Goal: Information Seeking & Learning: Learn about a topic

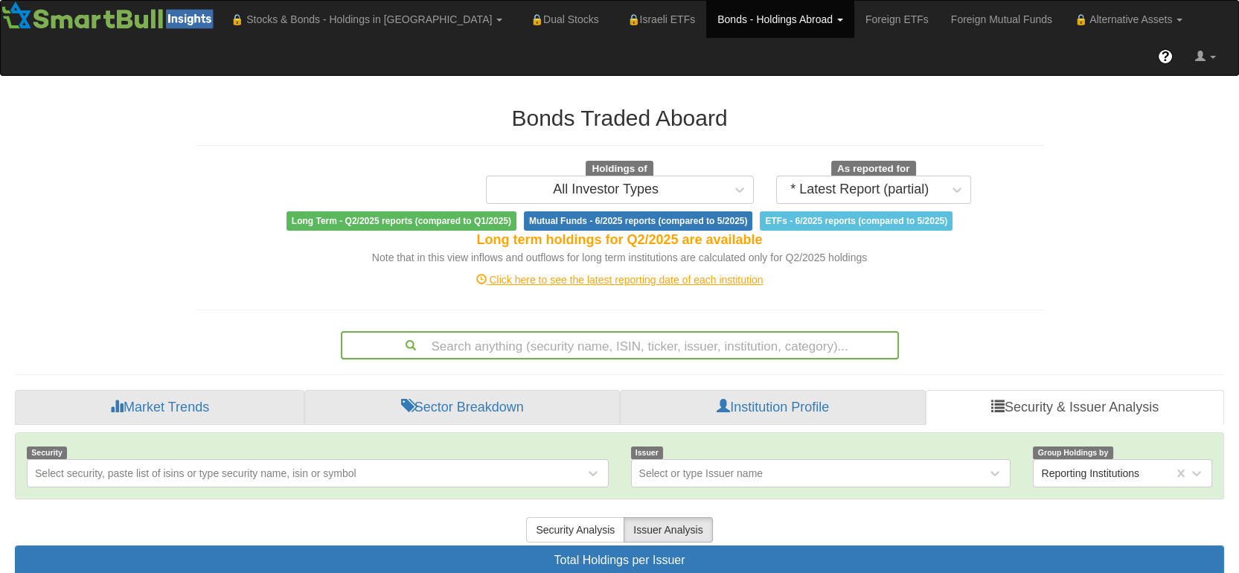
click at [421, 331] on div "Search anything (security name, ISIN, ticker, issuer, institution, category)..." at bounding box center [620, 345] width 558 height 28
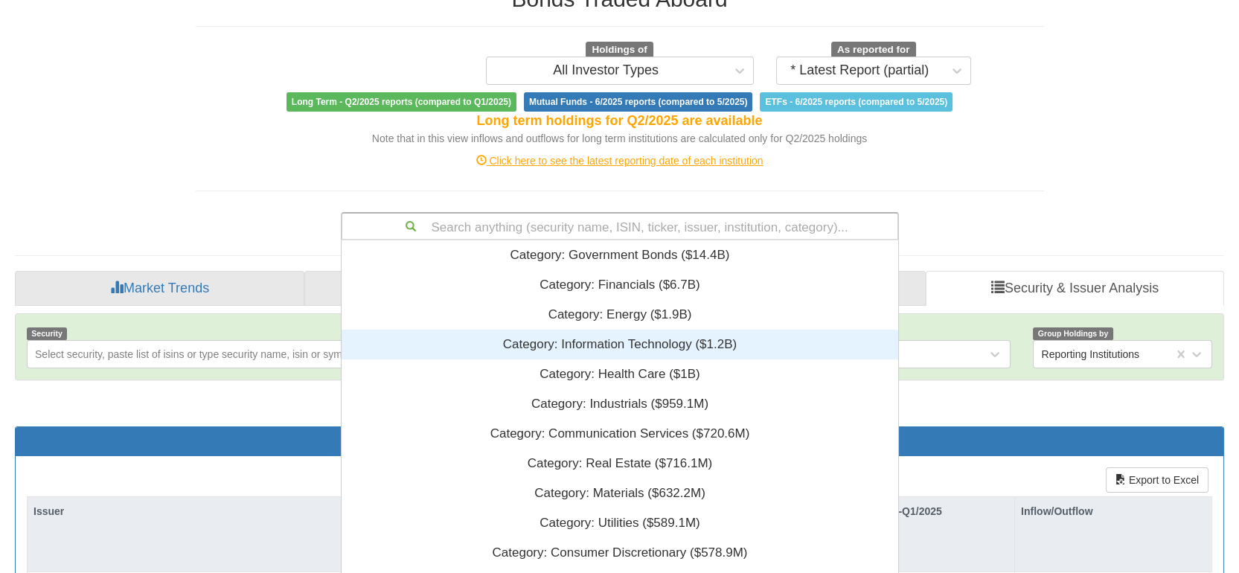
scroll to position [356, 542]
click at [447, 330] on div "Category: ‎Information Technology ‎($1.2B)‏" at bounding box center [619, 345] width 556 height 30
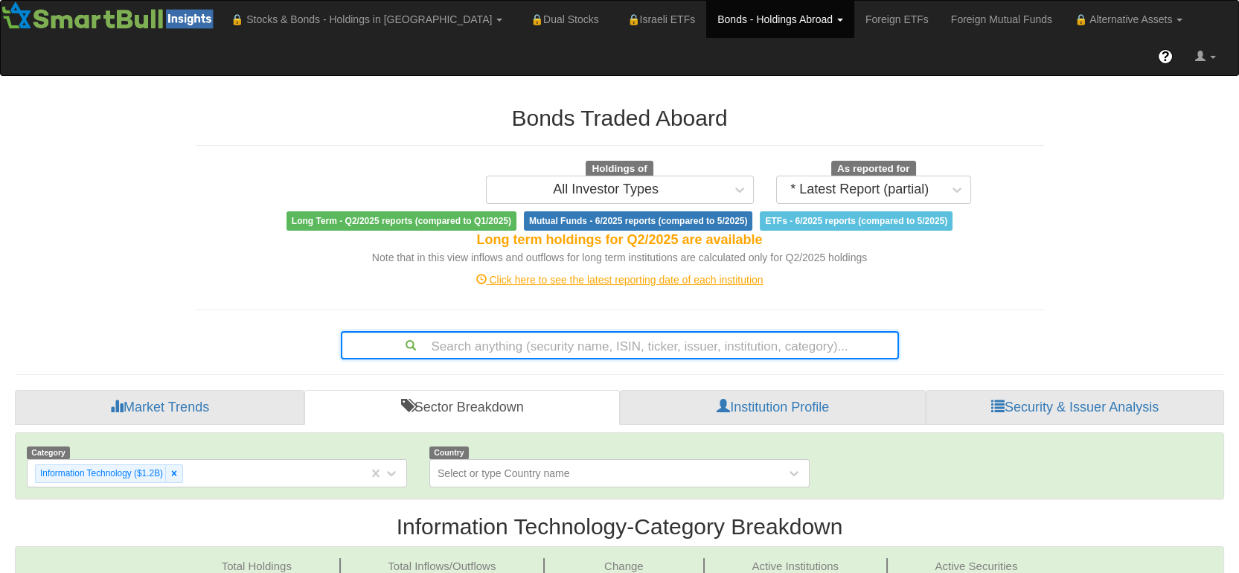
click at [427, 331] on div "Search anything (security name, ISIN, ticker, issuer, institution, category)..." at bounding box center [620, 345] width 558 height 28
click at [174, 558] on span "Total Holdings $1.2B" at bounding box center [257, 582] width 167 height 48
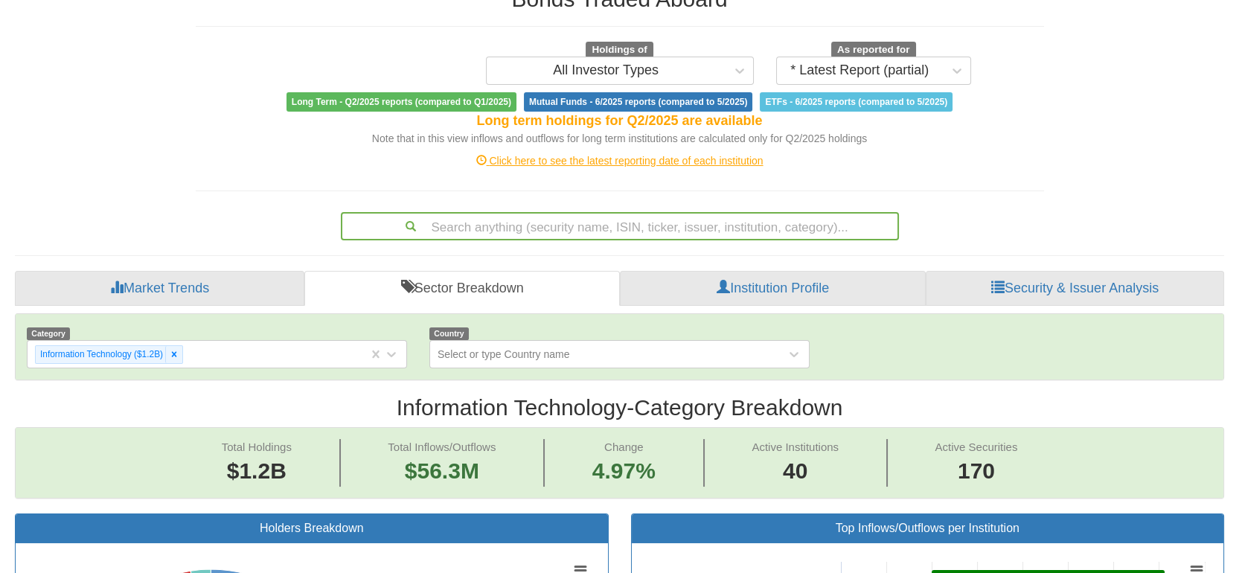
scroll to position [26, 1178]
click at [170, 346] on div at bounding box center [173, 354] width 17 height 17
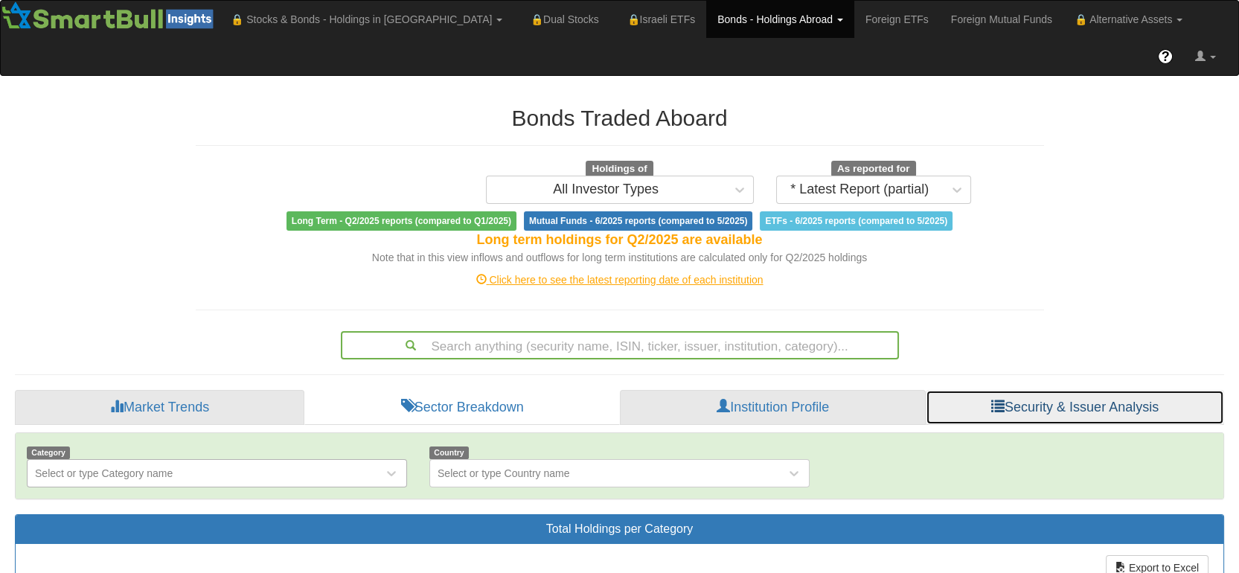
click at [1018, 390] on link "Security & Issuer Analysis" at bounding box center [1074, 408] width 298 height 36
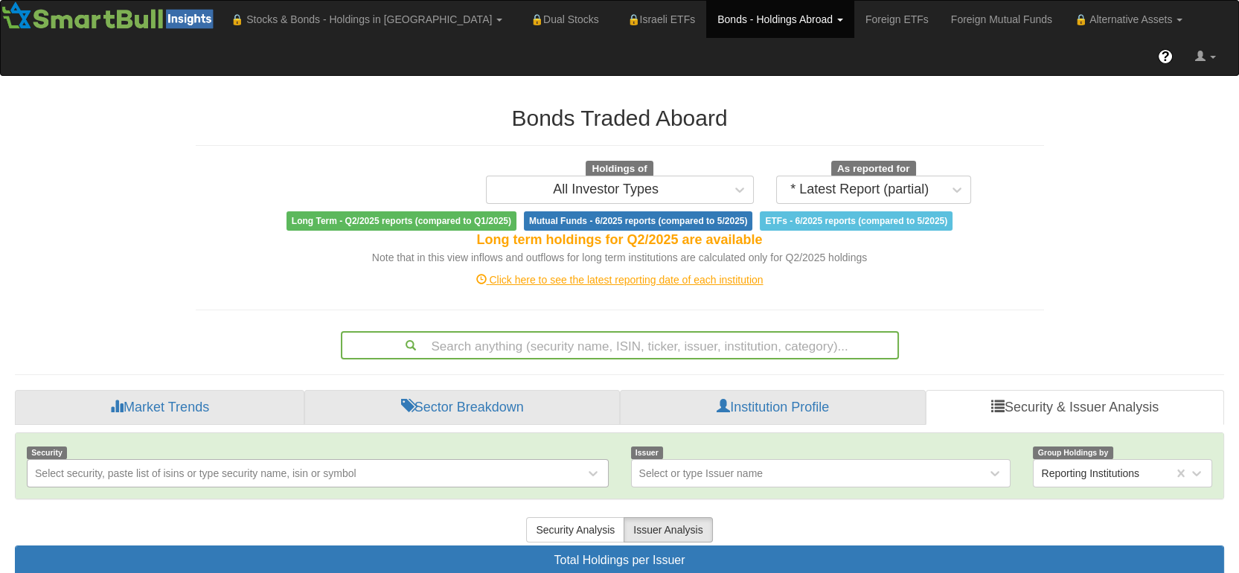
click at [153, 459] on div "Select security, paste list of isins or type security name, isin or symbol" at bounding box center [318, 473] width 582 height 28
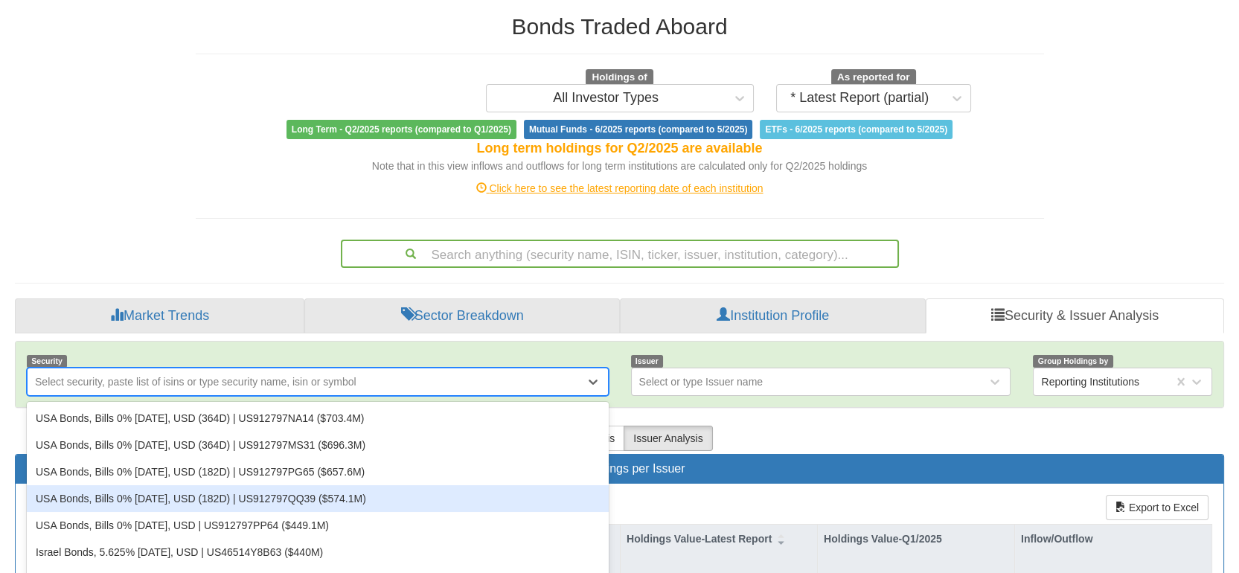
scroll to position [112, 0]
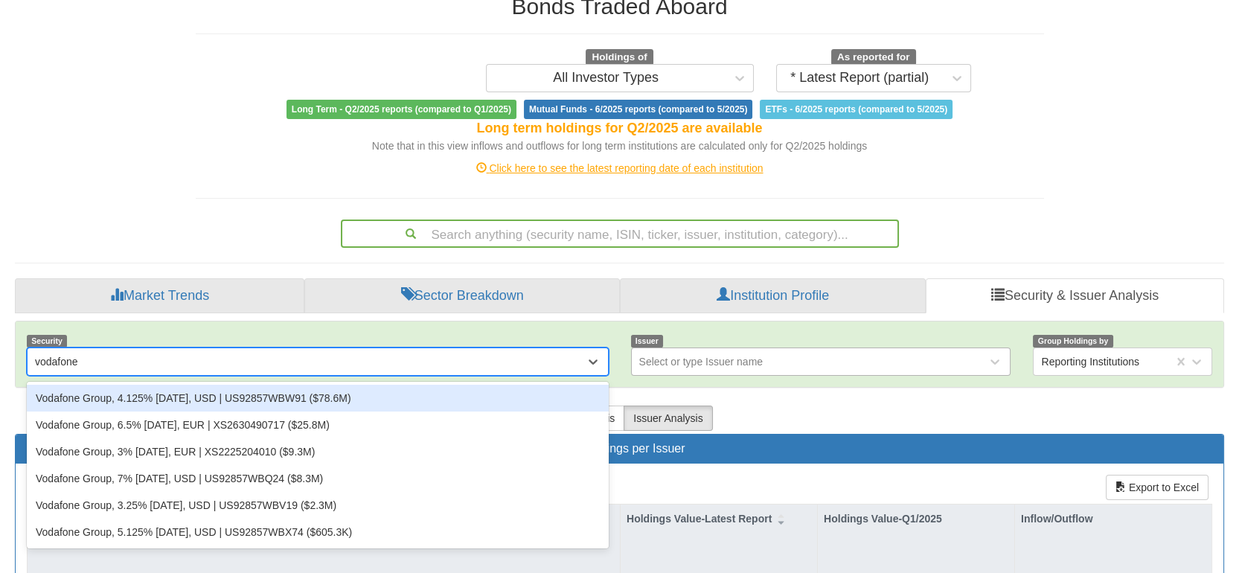
type input "vodafone"
click at [786, 350] on div "Select or type Issuer name" at bounding box center [810, 362] width 356 height 24
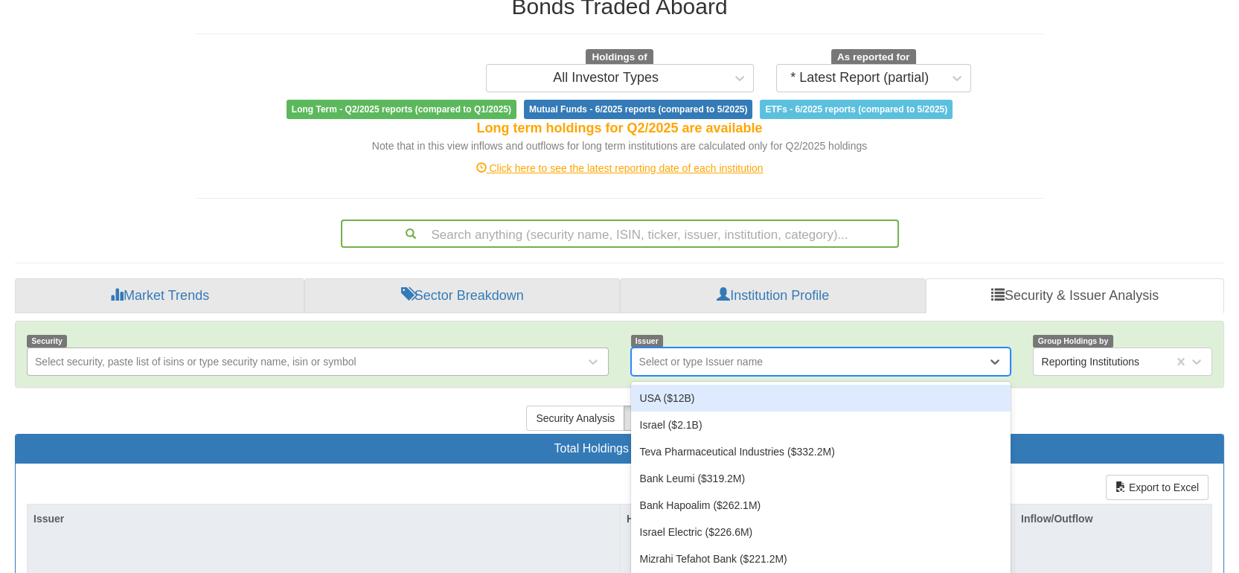
click at [786, 350] on div "Select or type Issuer name" at bounding box center [810, 362] width 356 height 24
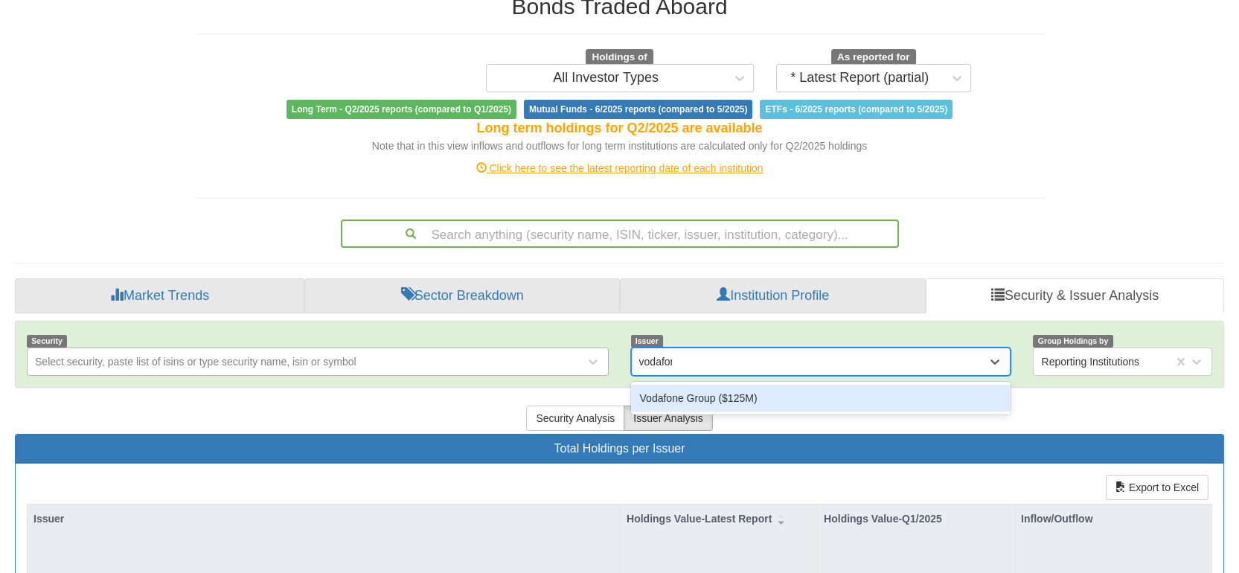
type input "vodafone"
click at [714, 385] on div "Vodafone Group ($125M)" at bounding box center [821, 398] width 380 height 27
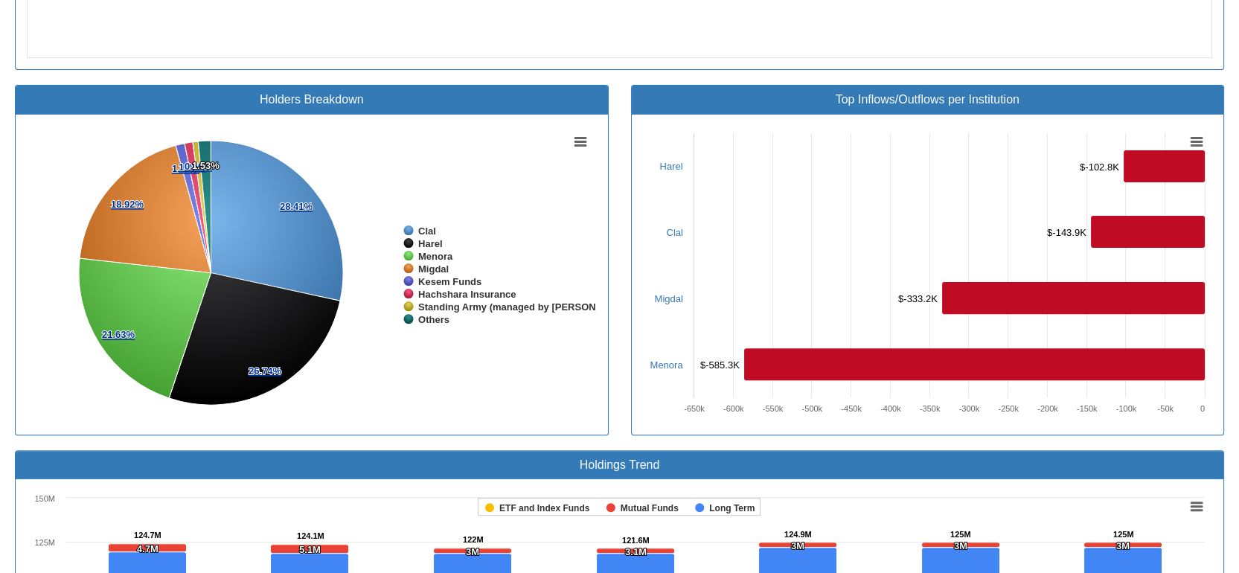
scroll to position [1818, 0]
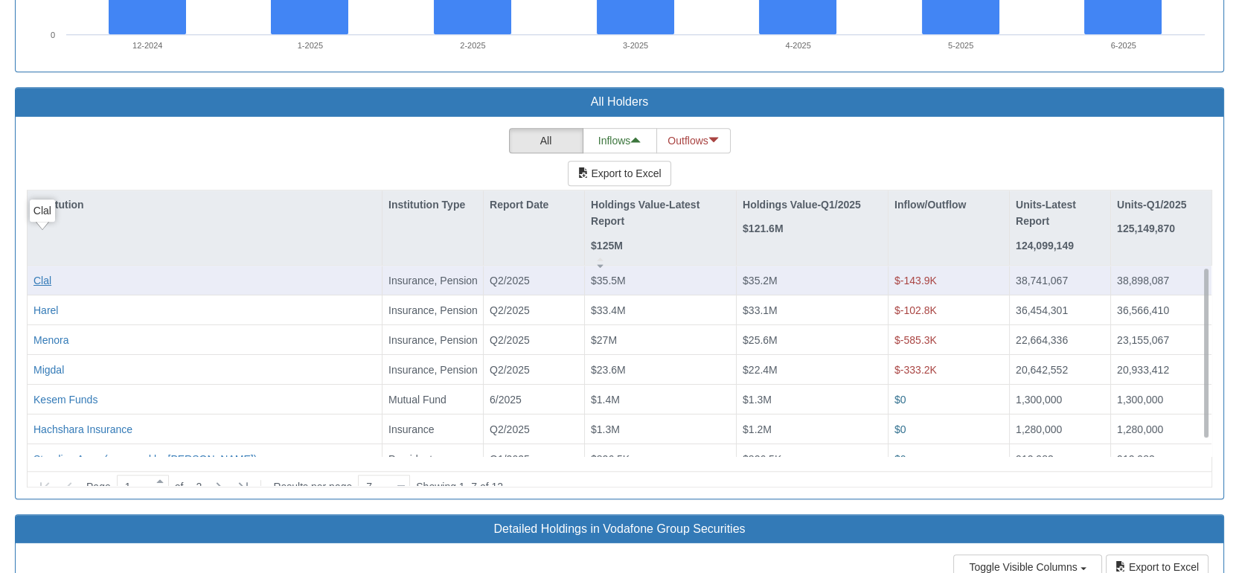
click at [41, 273] on div "Clal" at bounding box center [42, 280] width 18 height 15
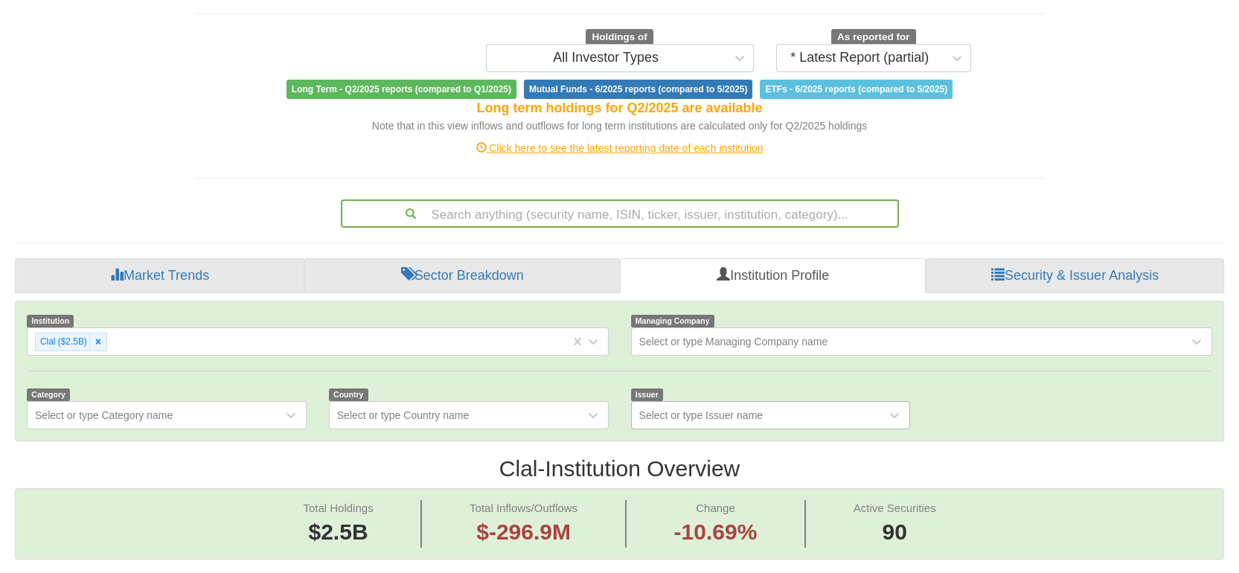
click at [678, 429] on div "Select or type Issuer name" at bounding box center [771, 415] width 280 height 28
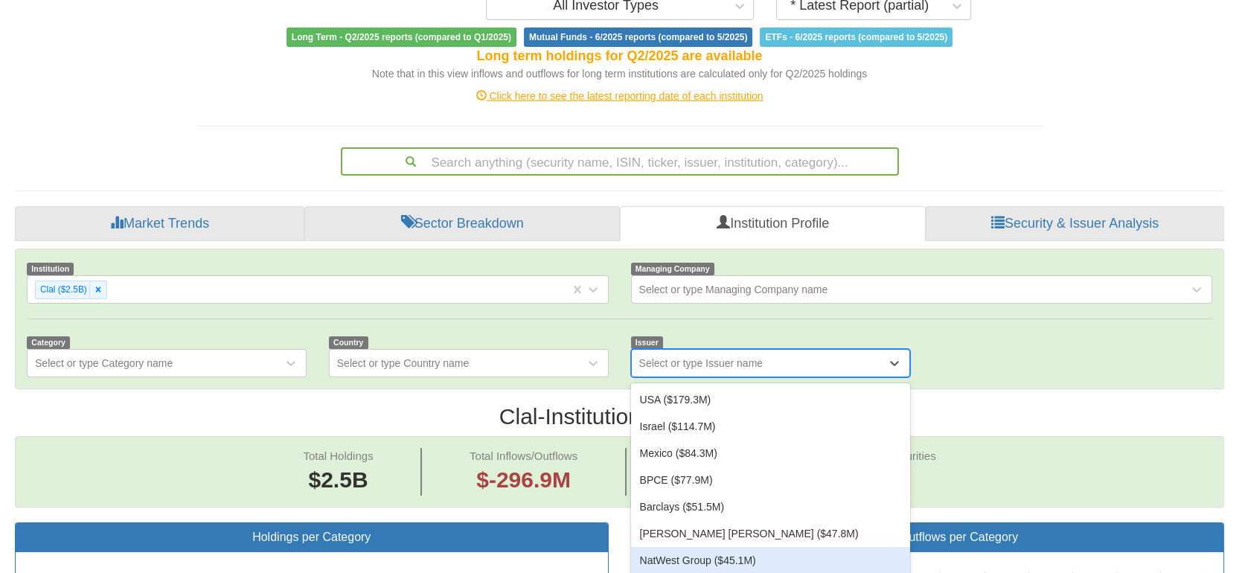
scroll to position [184, 0]
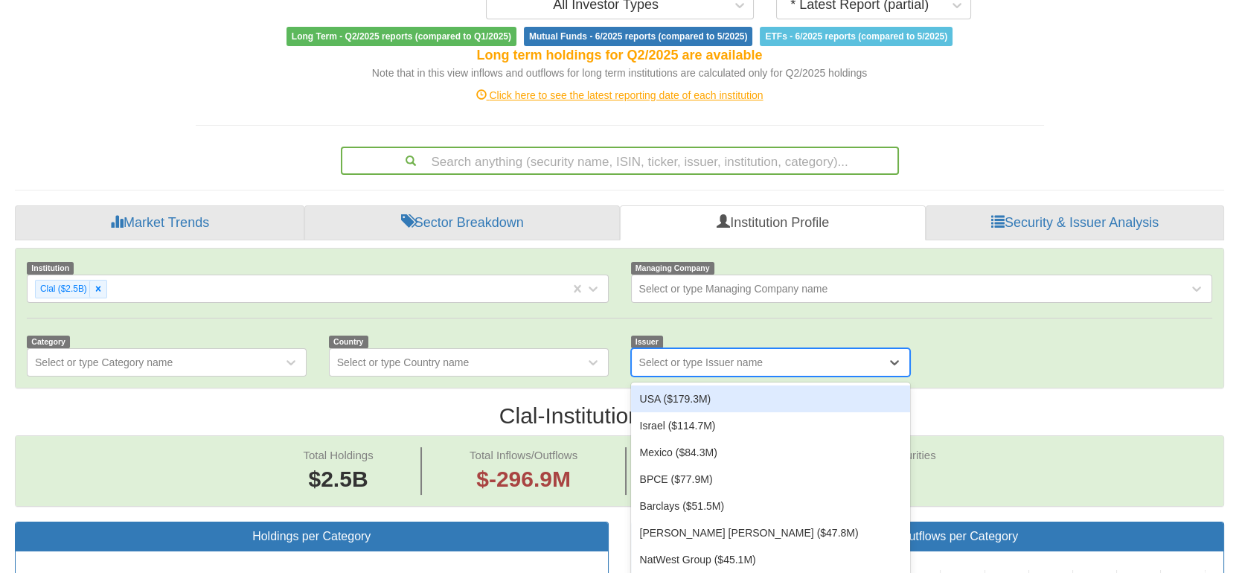
click at [672, 355] on div "Select or type Issuer name" at bounding box center [701, 362] width 124 height 15
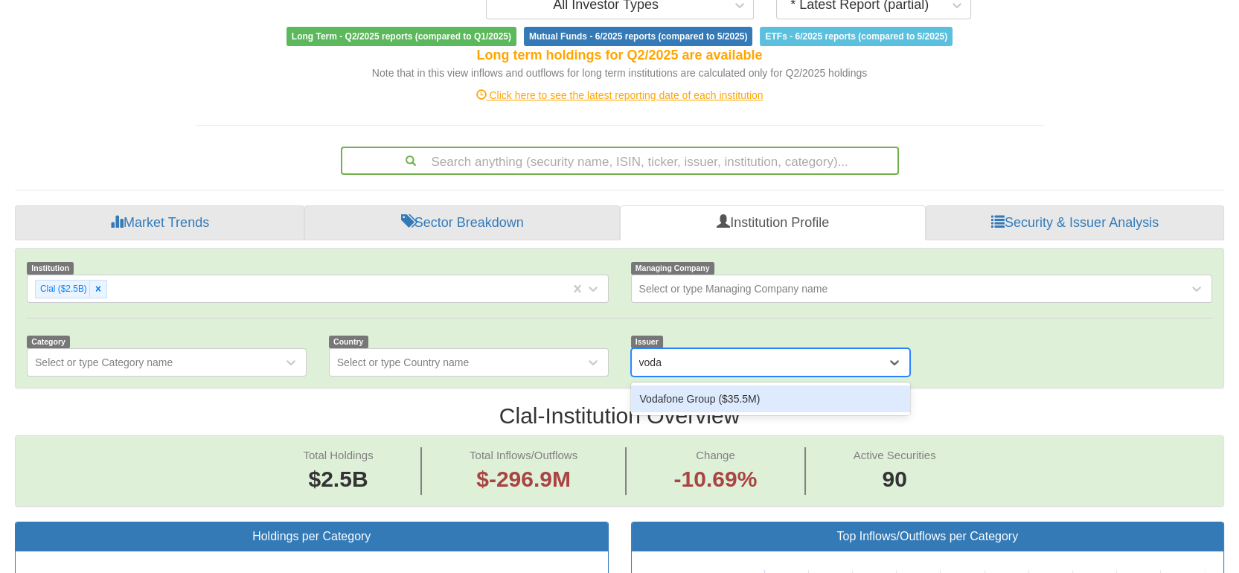
type input "vodaf"
click at [690, 385] on div "Vodafone Group ($35.5M)" at bounding box center [771, 398] width 280 height 27
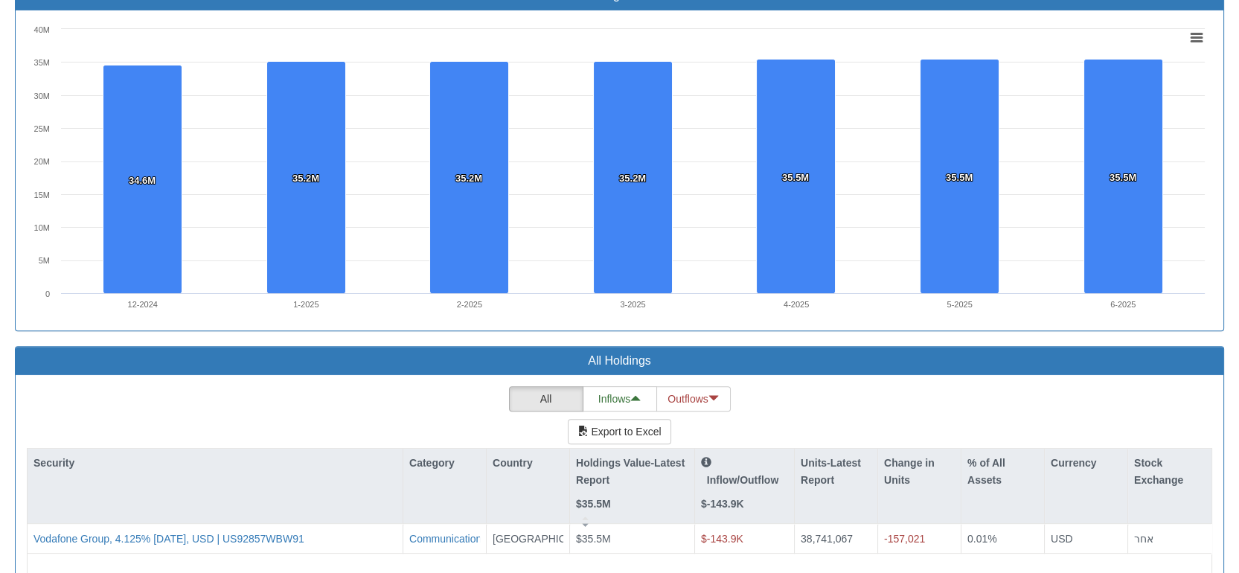
scroll to position [1454, 0]
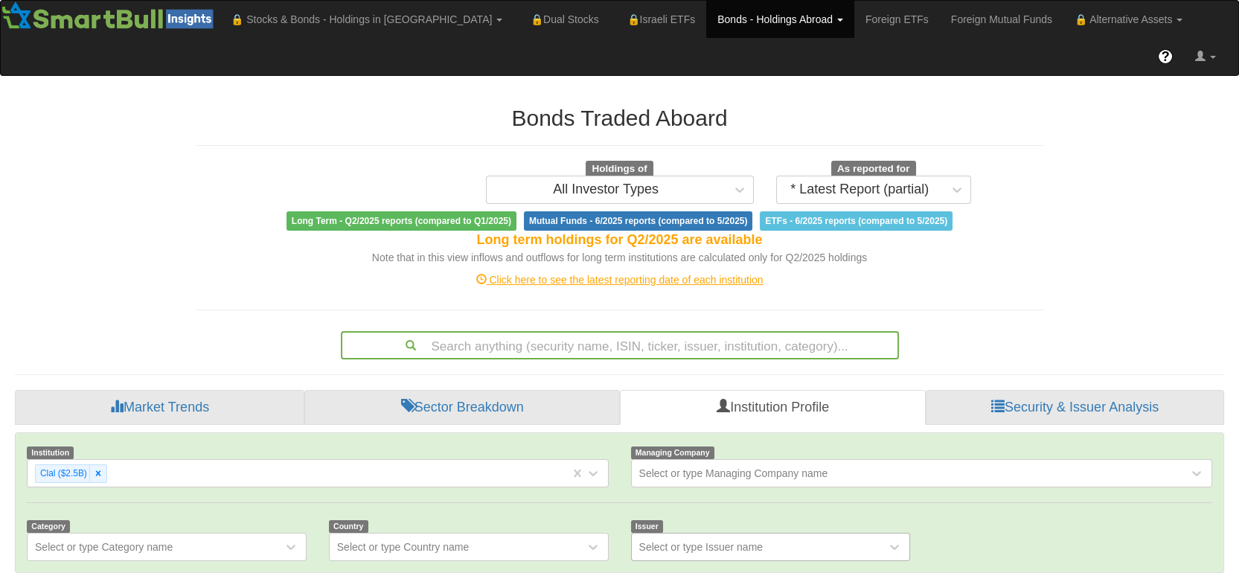
scroll to position [26, 1178]
click at [101, 468] on icon at bounding box center [98, 473] width 10 height 10
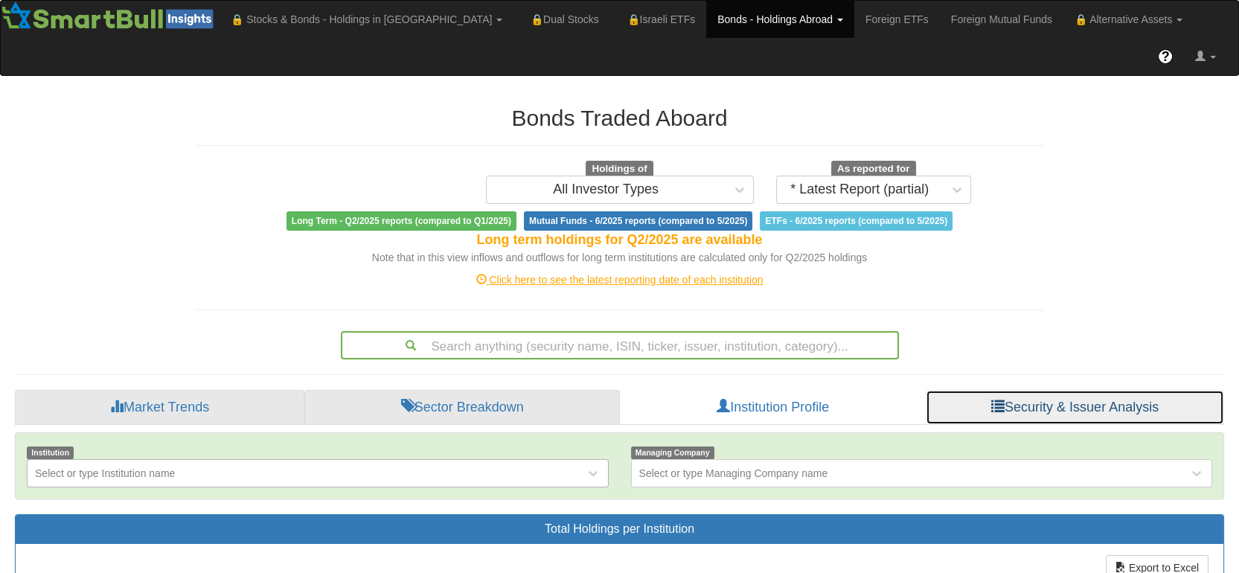
click at [1059, 390] on link "Security & Issuer Analysis" at bounding box center [1074, 408] width 298 height 36
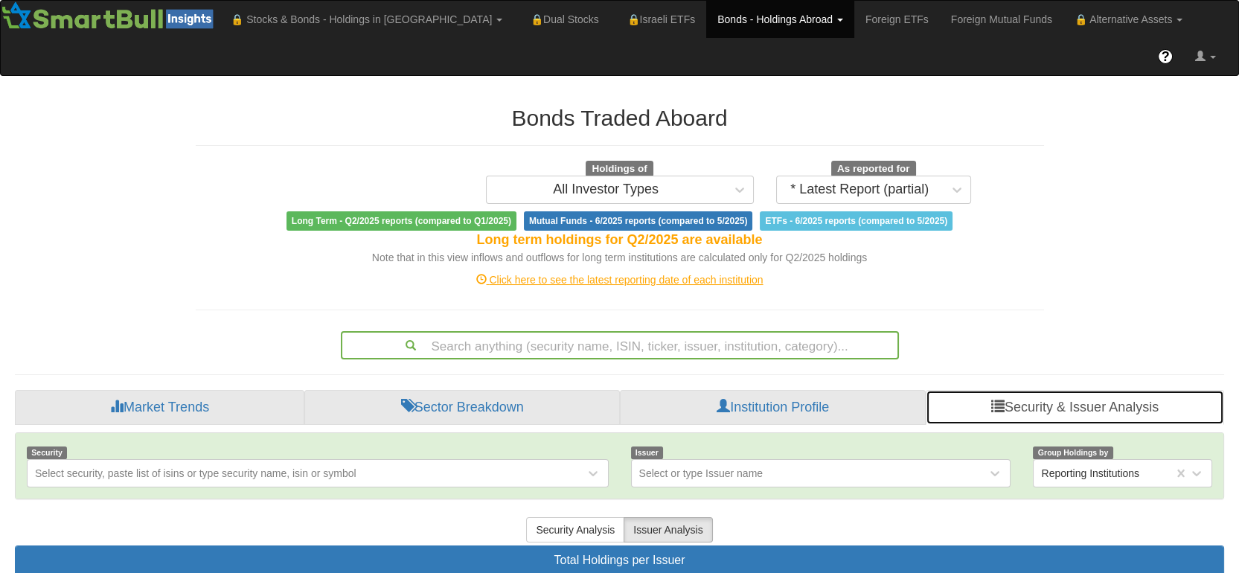
click at [1059, 390] on link "Security & Issuer Analysis" at bounding box center [1074, 408] width 298 height 36
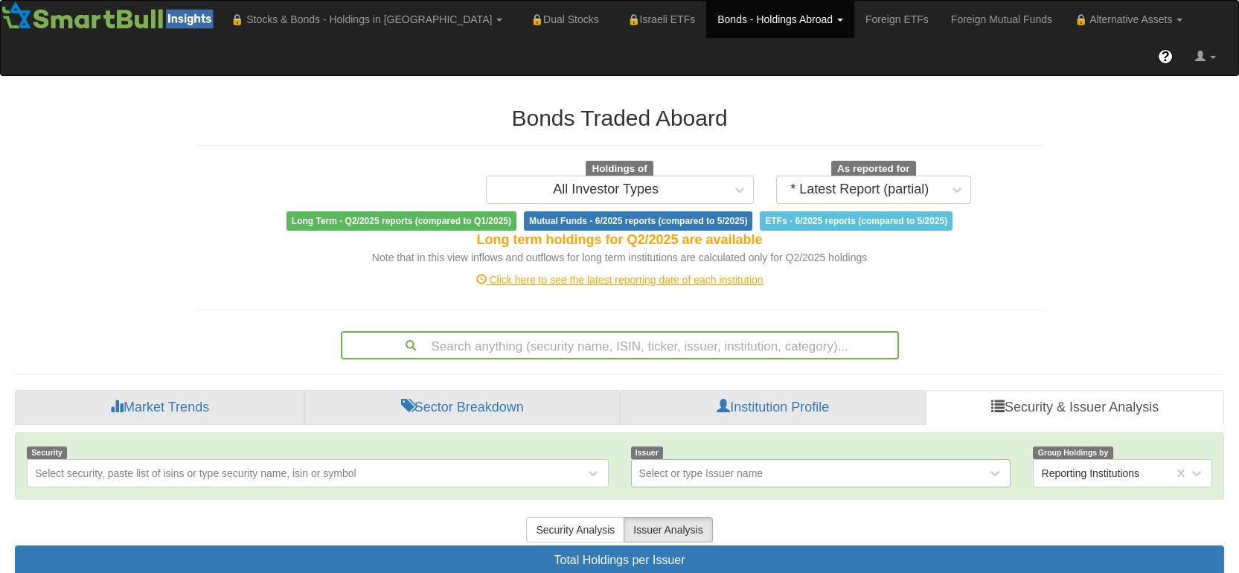
click at [684, 459] on div "Select or type Issuer name" at bounding box center [821, 473] width 380 height 28
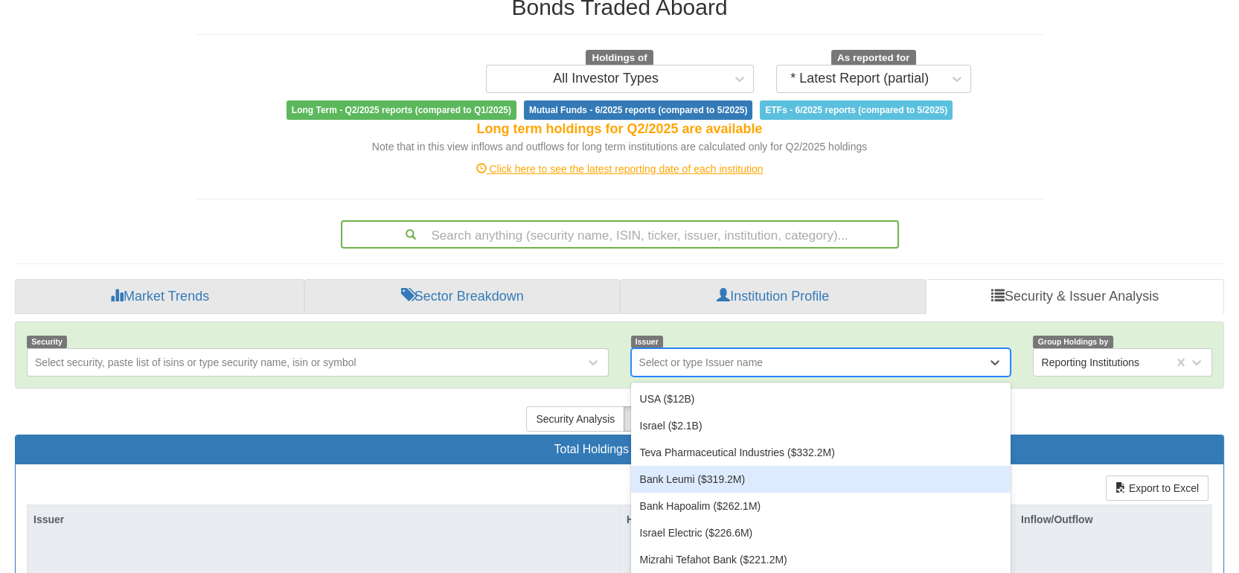
scroll to position [112, 0]
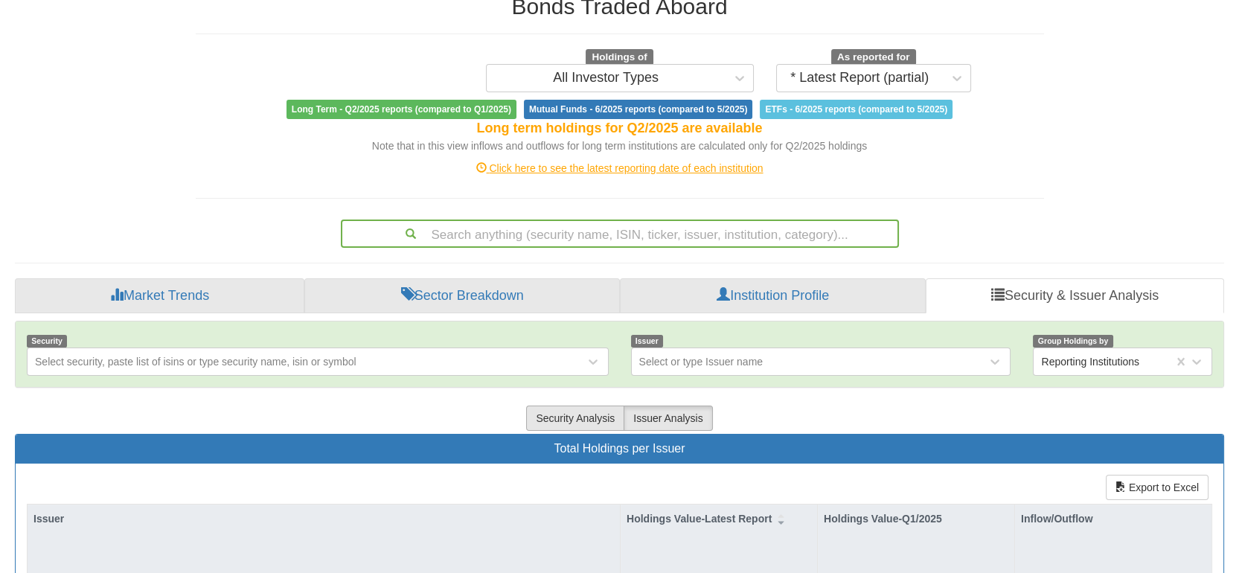
click at [575, 405] on button "Security Analysis" at bounding box center [575, 417] width 98 height 25
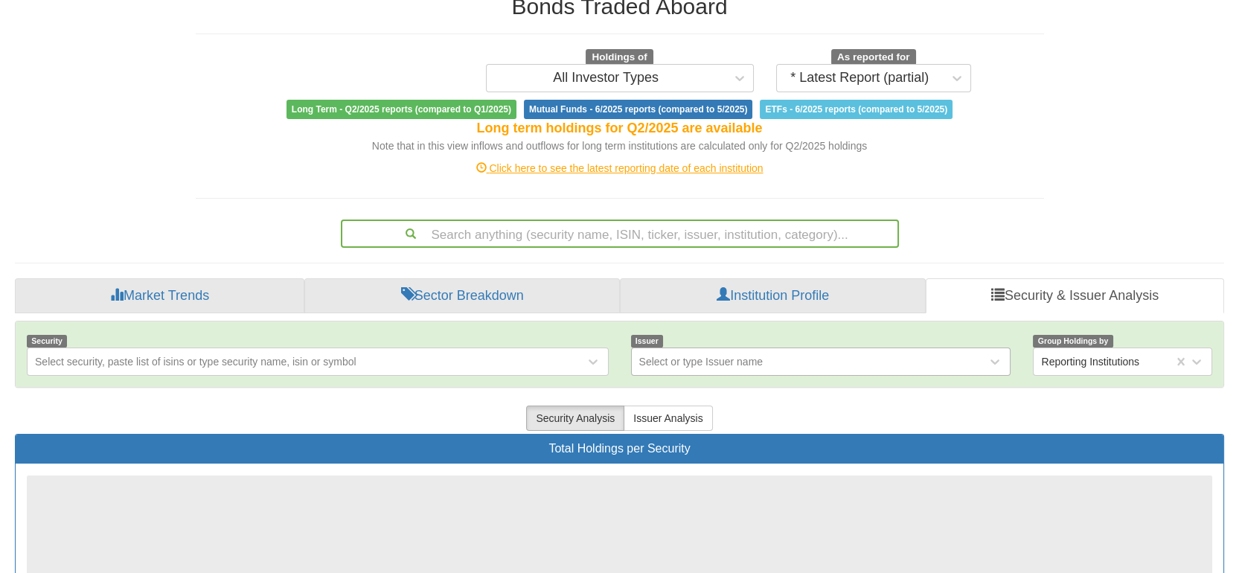
click at [702, 354] on div "Select or type Issuer name" at bounding box center [701, 361] width 124 height 15
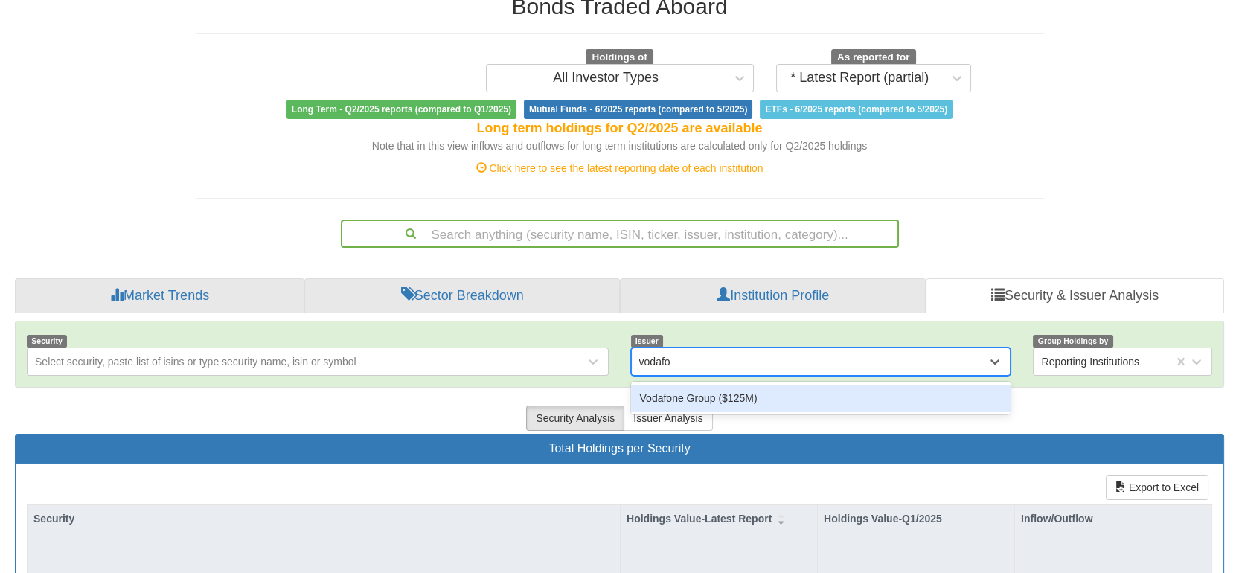
type input "vodafon"
click at [676, 385] on div "Vodafone Group ($125M)" at bounding box center [821, 398] width 380 height 27
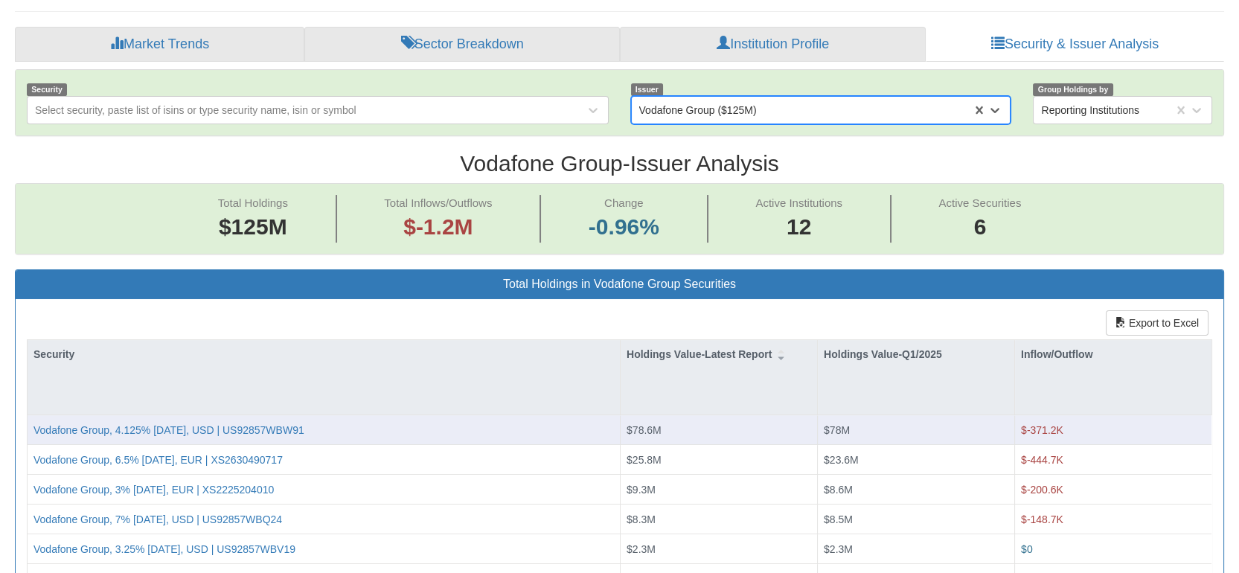
scroll to position [26, 1178]
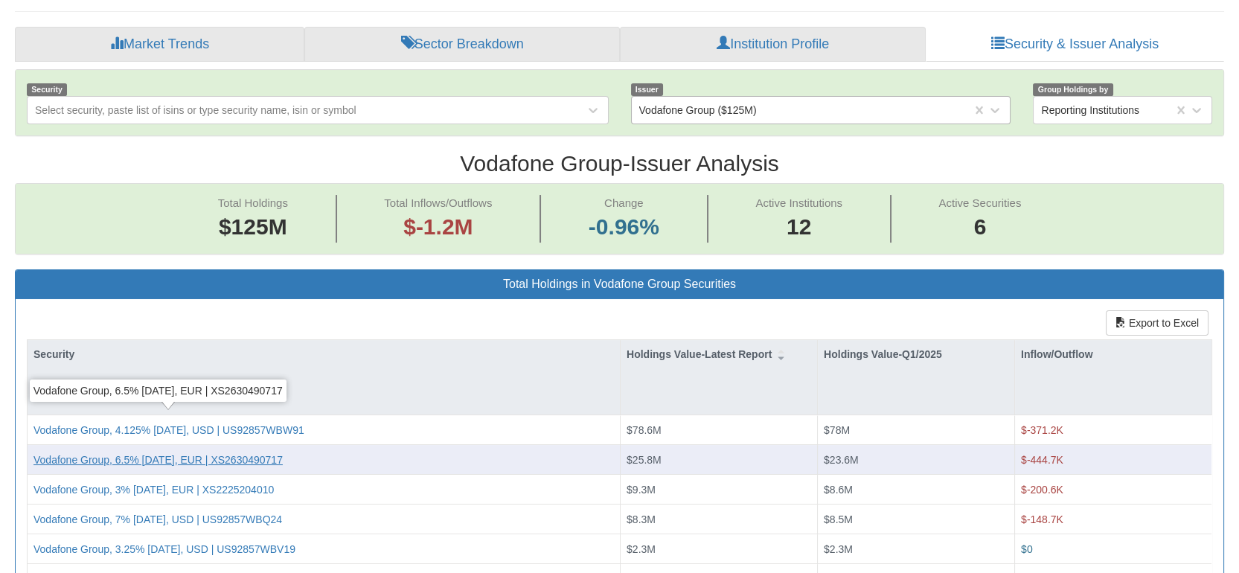
click at [263, 452] on div "Vodafone Group, 6.5% [DATE], EUR | XS2630490717" at bounding box center [157, 459] width 249 height 15
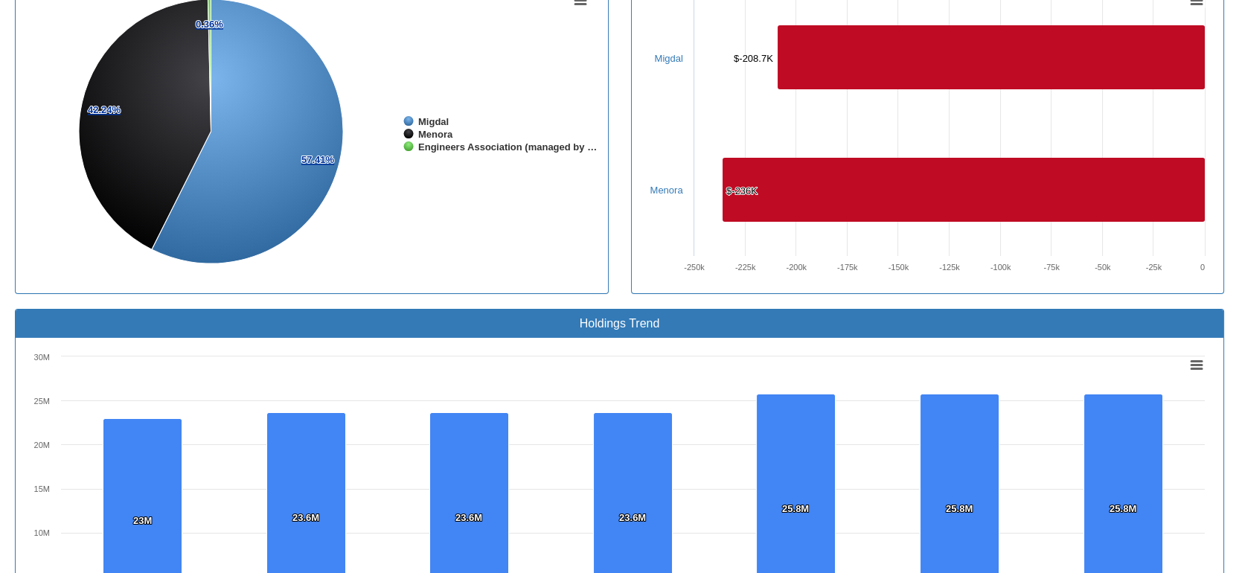
scroll to position [363, 0]
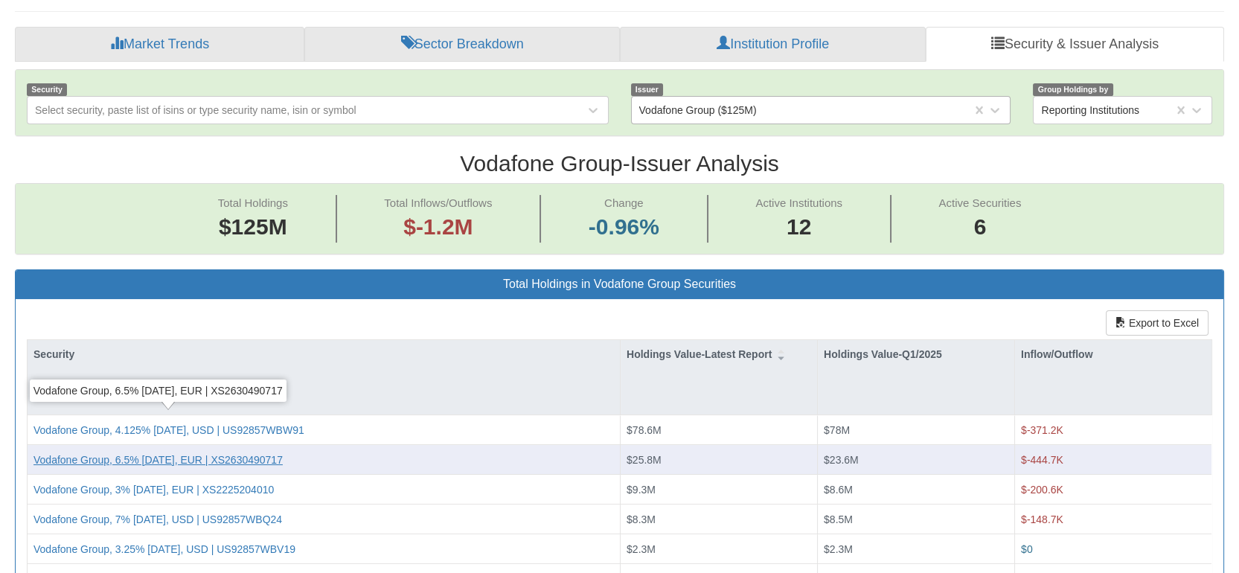
scroll to position [26, 1178]
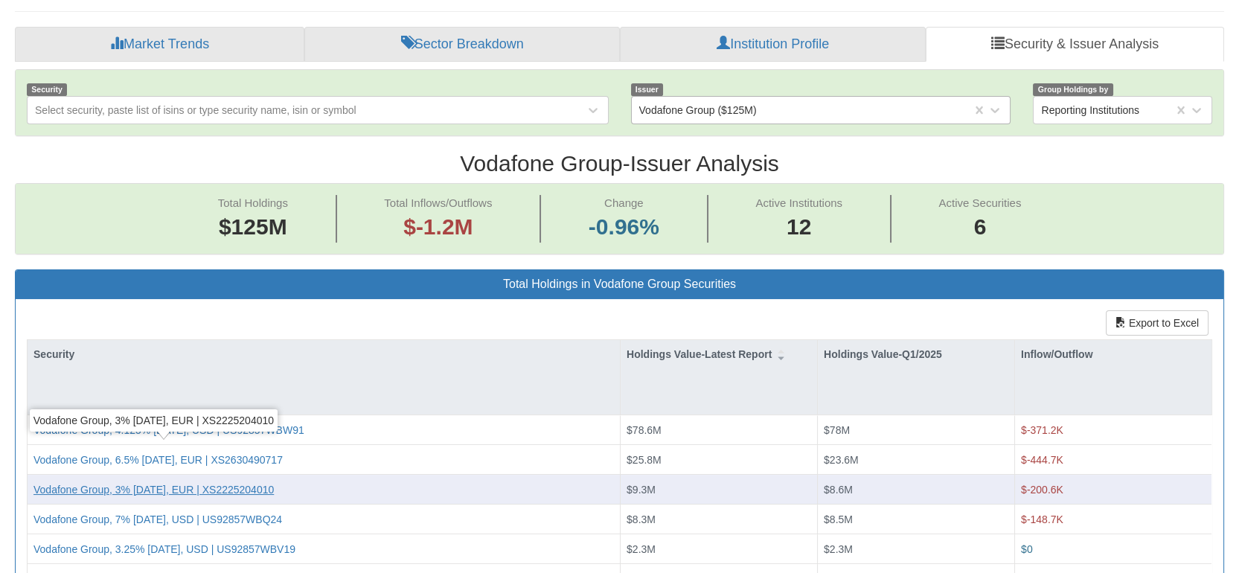
click at [274, 482] on div "Vodafone Group, 3% [DATE], EUR | XS2225204010" at bounding box center [153, 489] width 240 height 15
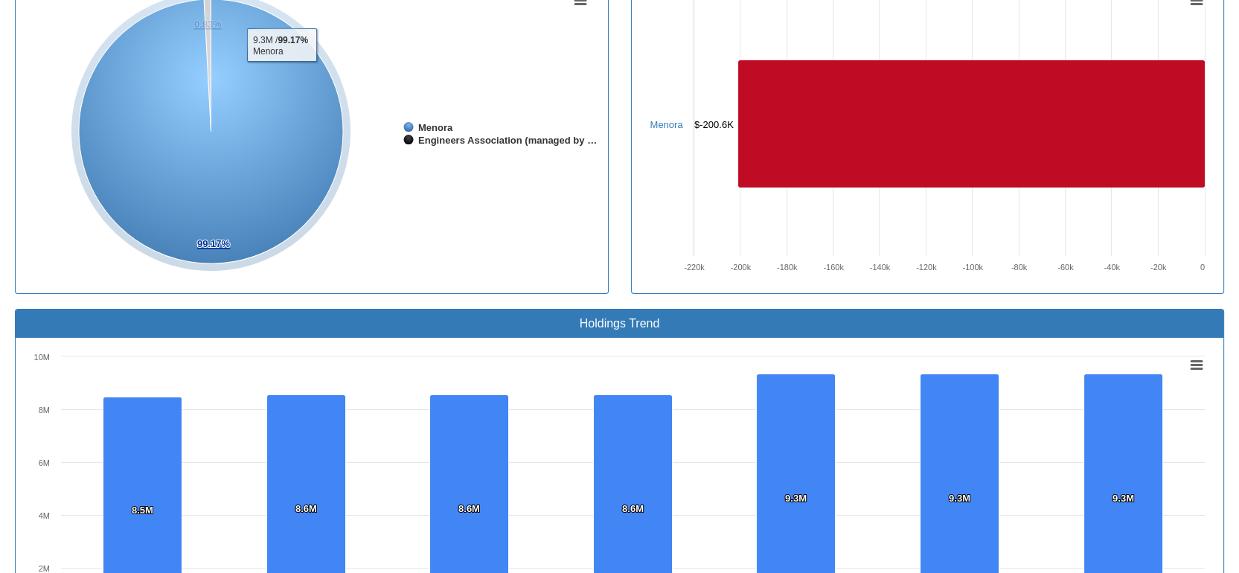
scroll to position [363, 0]
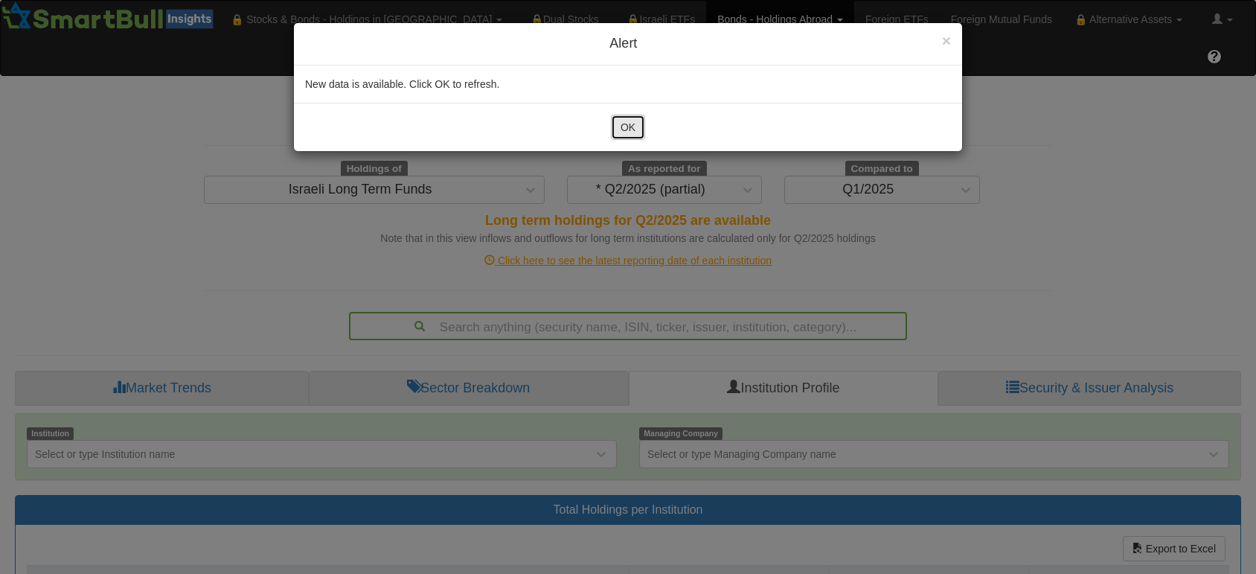
click at [627, 126] on button "OK" at bounding box center [628, 127] width 34 height 25
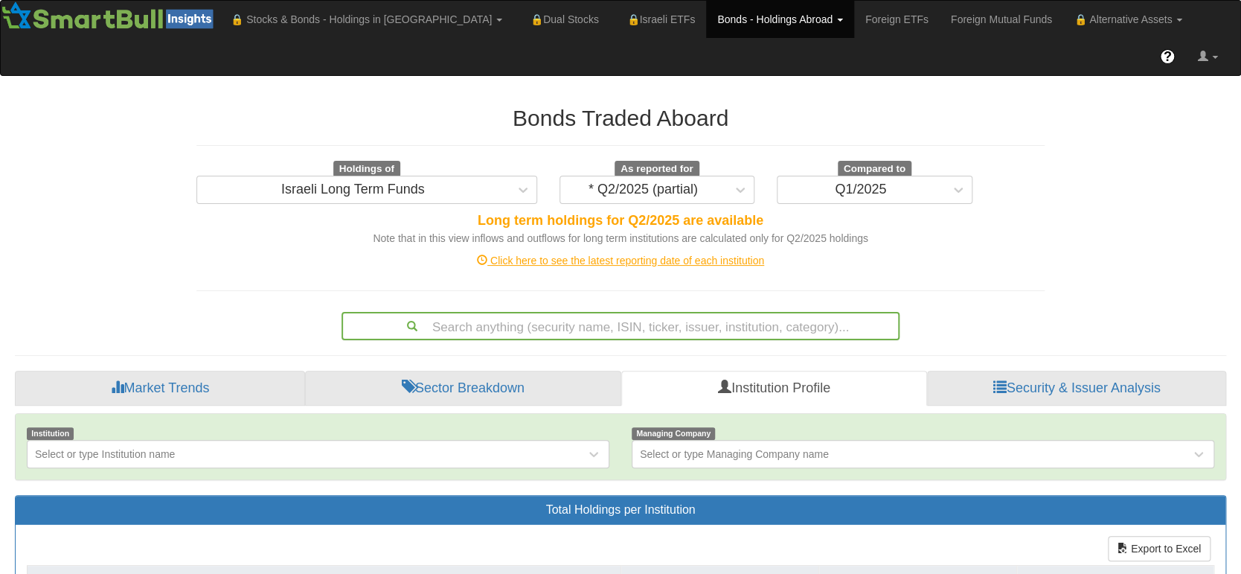
click at [488, 312] on div "Search anything (security name, ISIN, ticker, issuer, institution, category)..." at bounding box center [620, 326] width 558 height 28
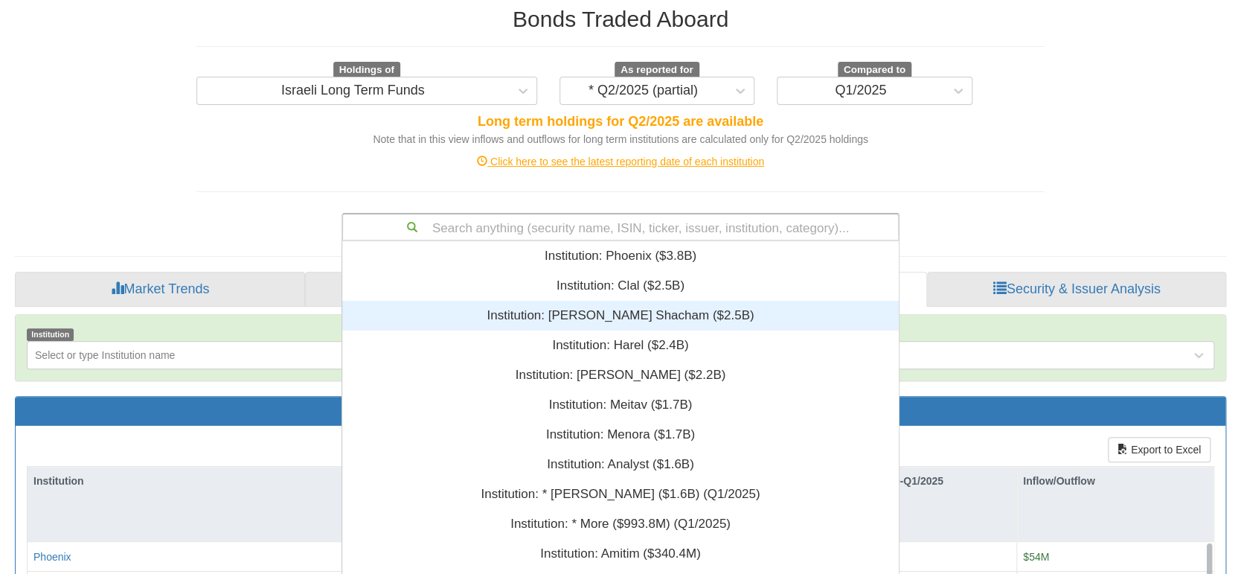
scroll to position [356, 542]
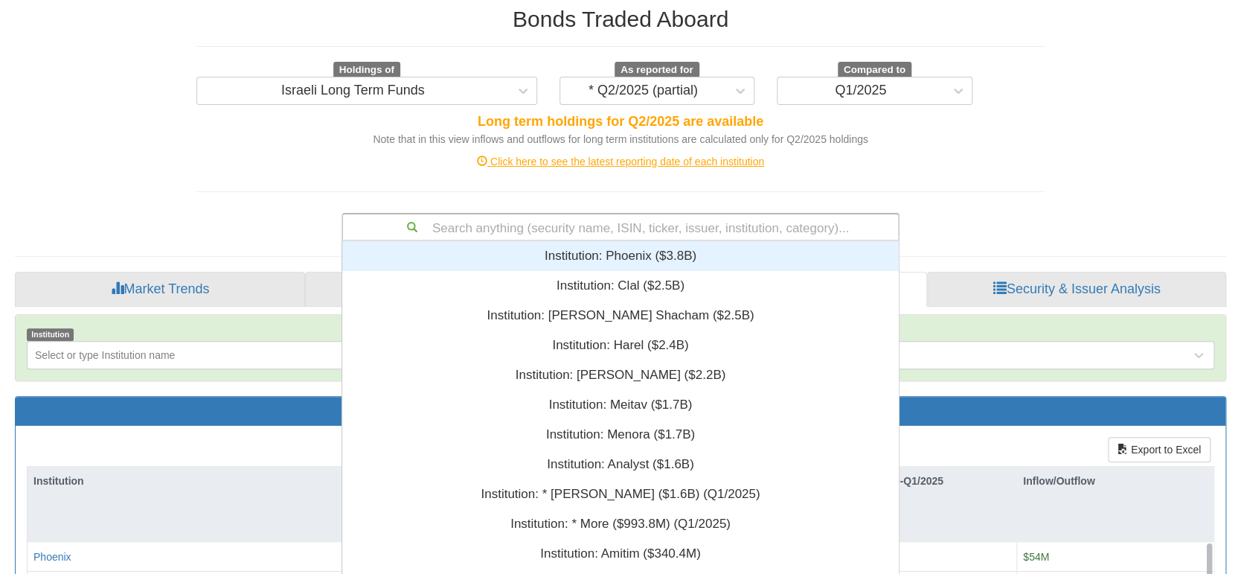
click at [1163, 94] on div "Bonds Traded Aboard Holdings of Israeli Long Term Funds As reported for * Q2/20…" at bounding box center [620, 465] width 1233 height 947
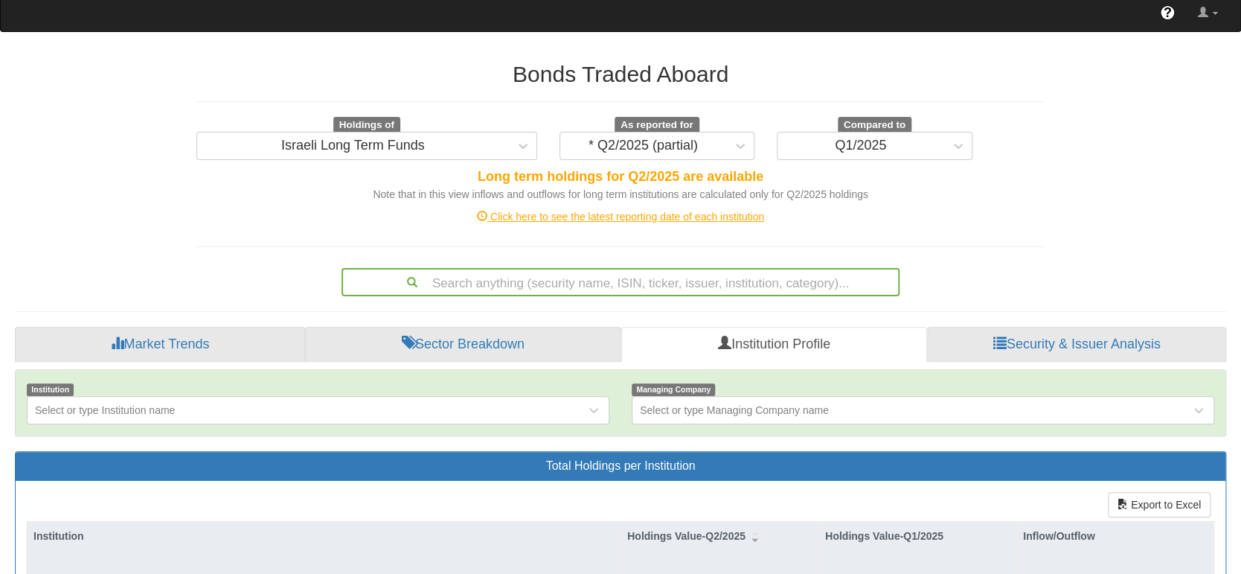
scroll to position [0, 0]
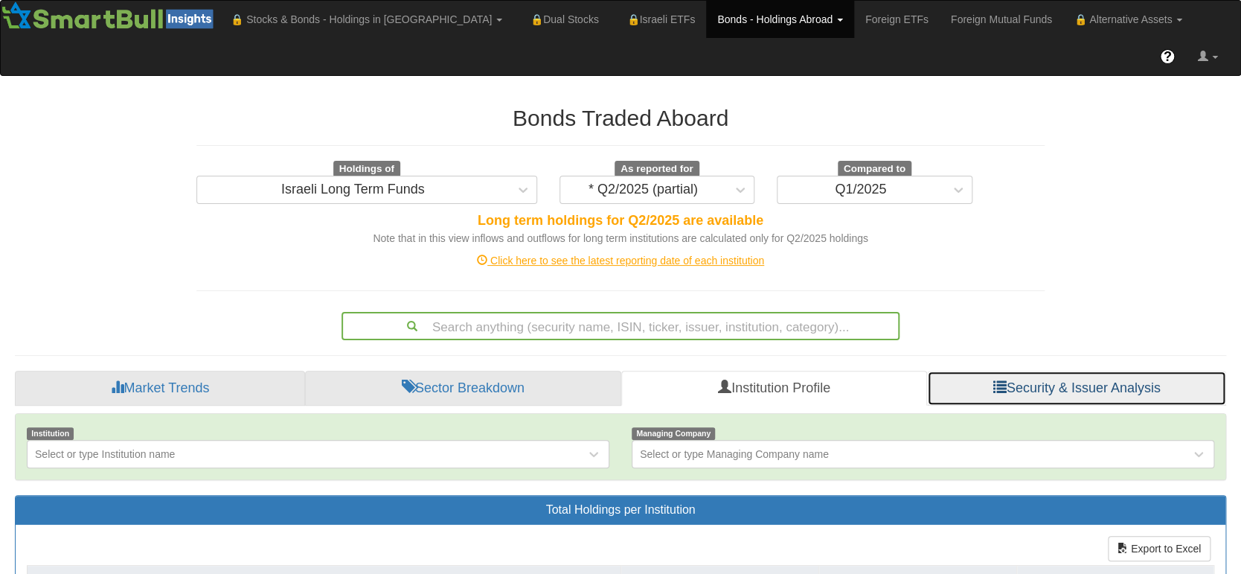
click at [1111, 370] on link "Security & Issuer Analysis" at bounding box center [1076, 388] width 299 height 36
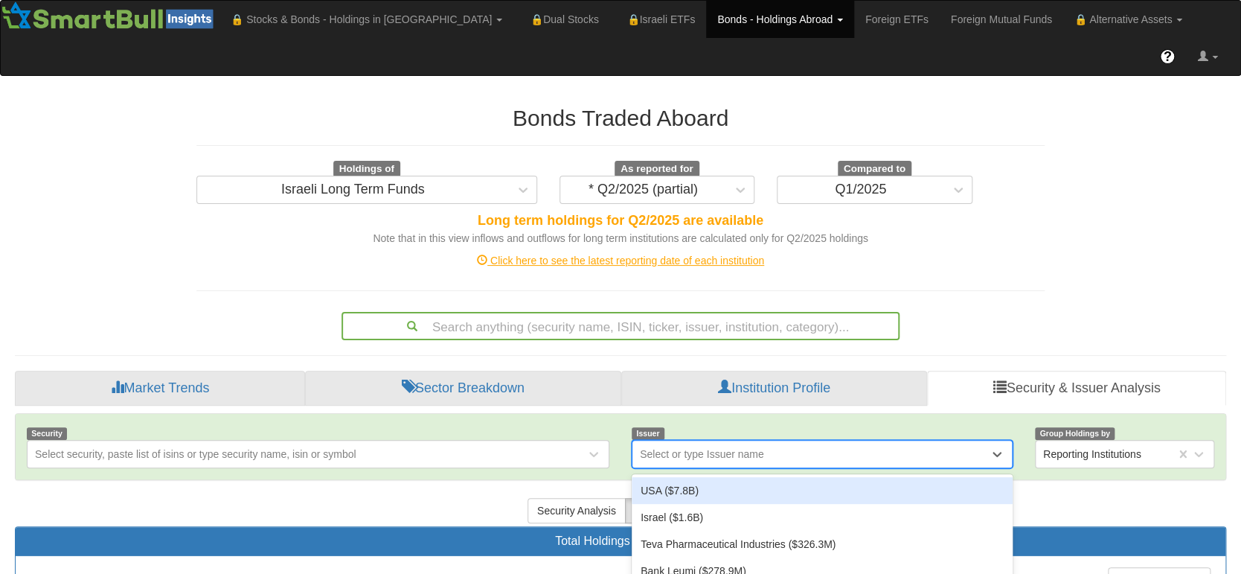
scroll to position [91, 0]
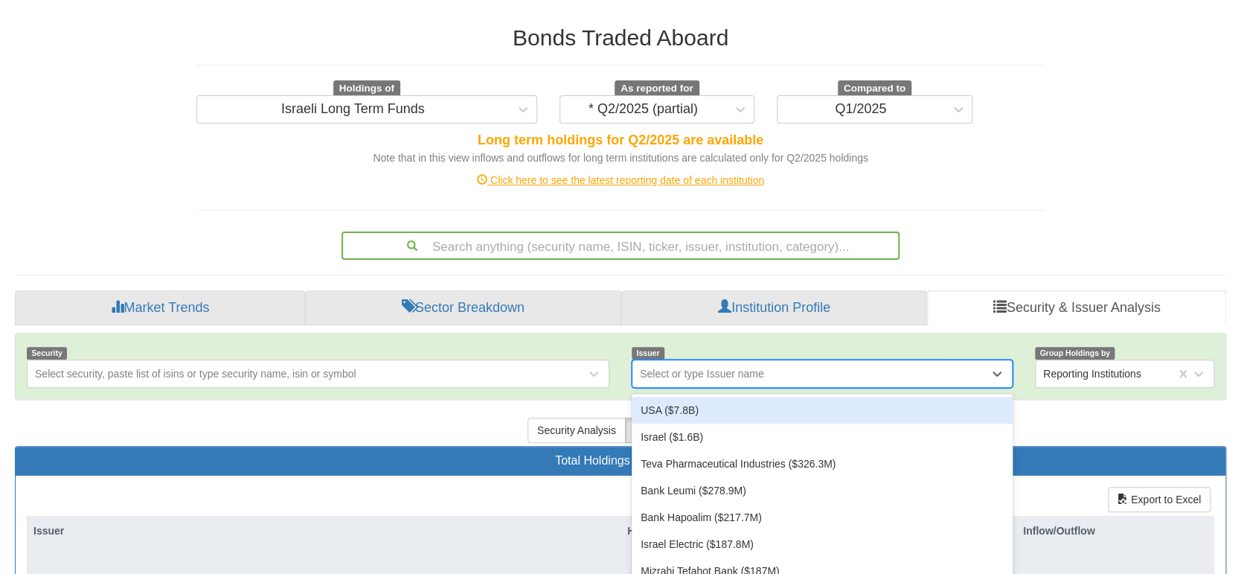
click at [725, 388] on div "option USA ($7.8B) focused, 1 of 420. 420 results available. Use Up and Down to…" at bounding box center [822, 373] width 381 height 28
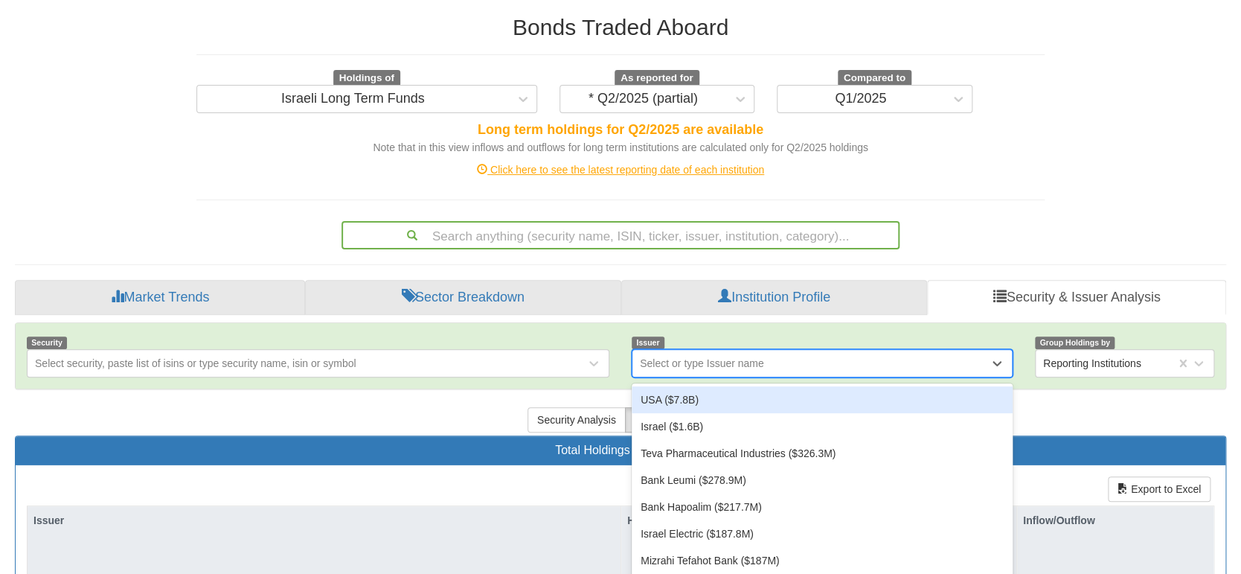
click at [699, 356] on div "Select or type Issuer name" at bounding box center [702, 363] width 124 height 15
type input "nat"
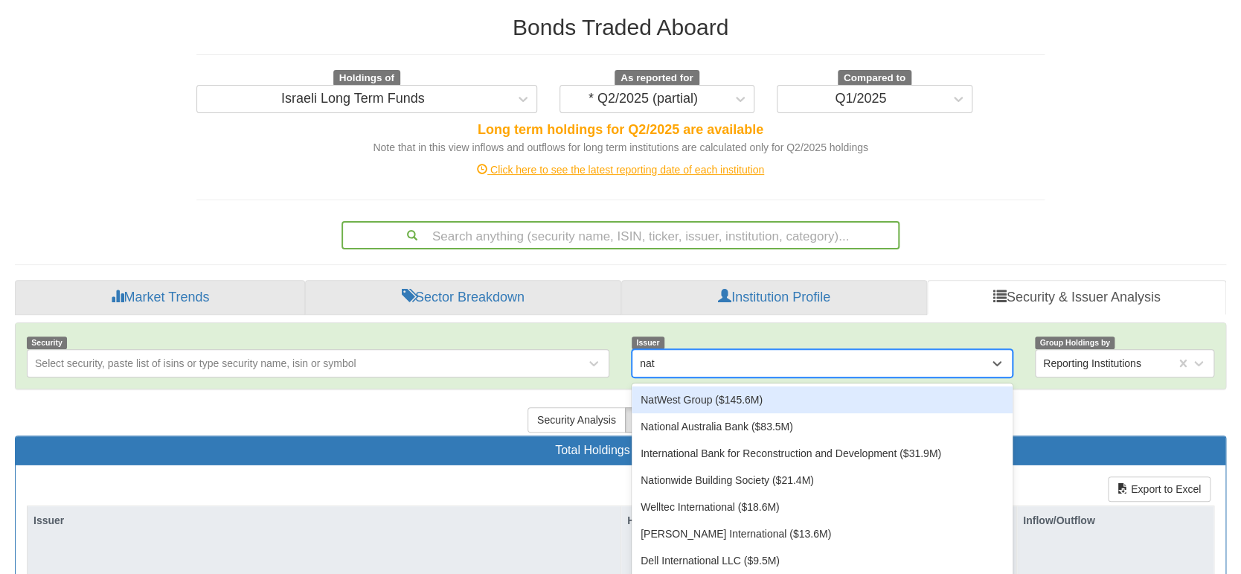
click at [699, 386] on div "NatWest Group ($145.6M)" at bounding box center [822, 399] width 381 height 27
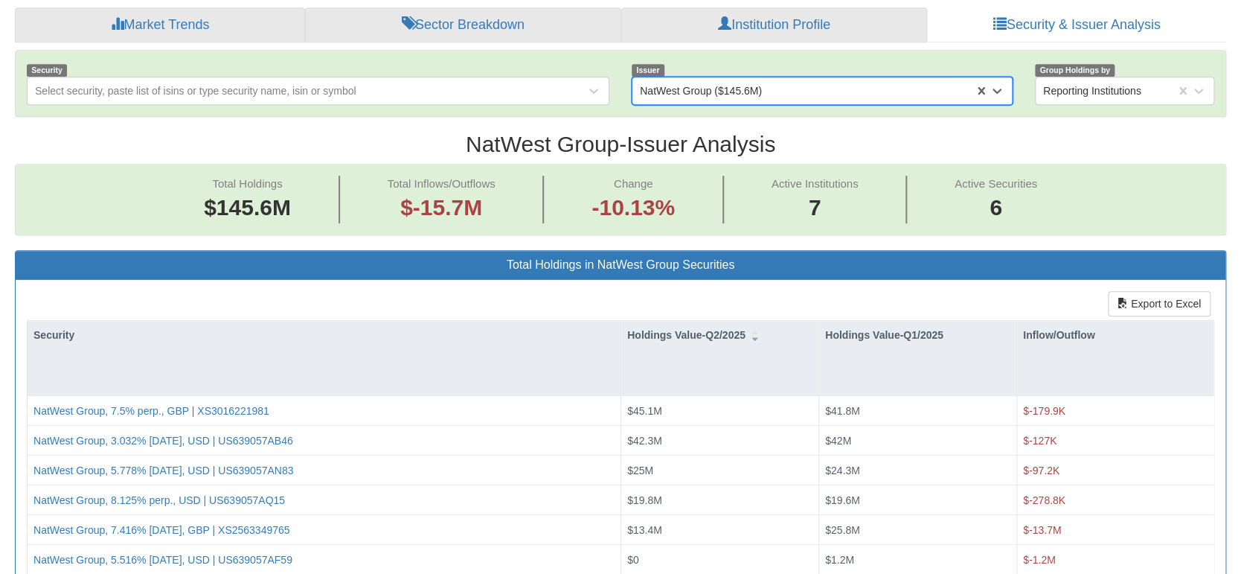
scroll to position [26, 1179]
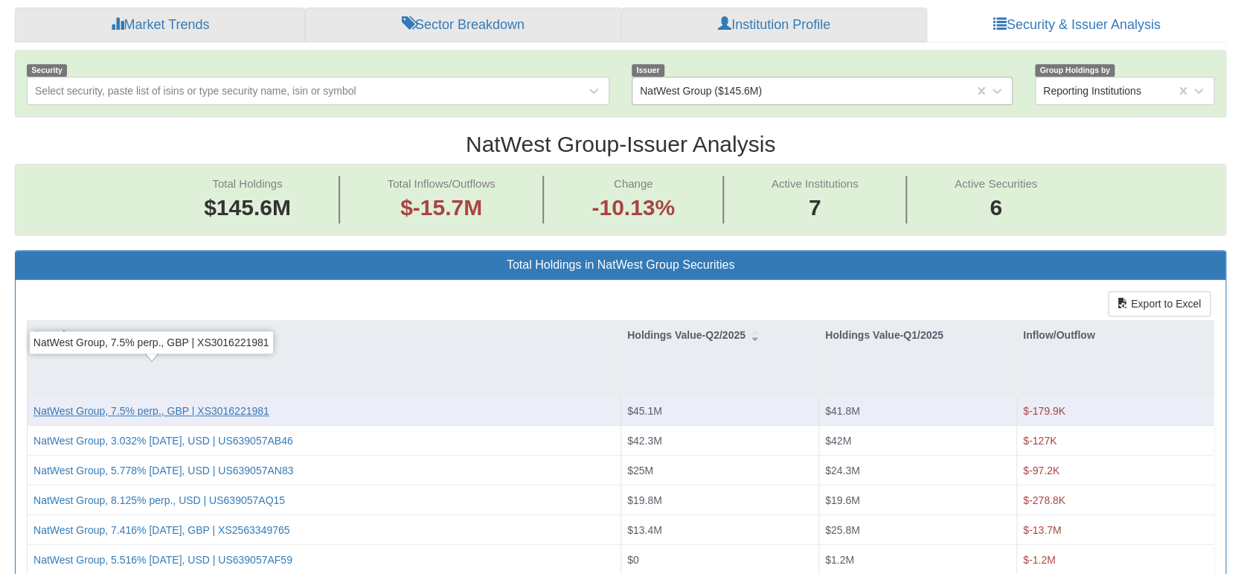
click at [164, 403] on div "NatWest Group, 7.5% perp., GBP | XS3016221981" at bounding box center [151, 410] width 236 height 15
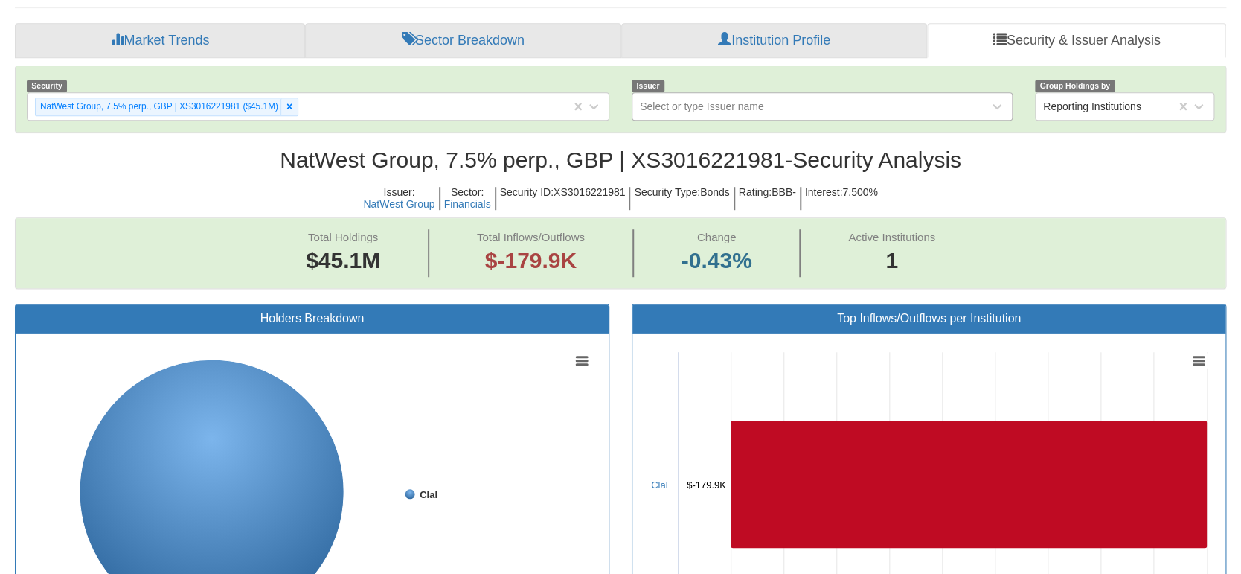
scroll to position [363, 0]
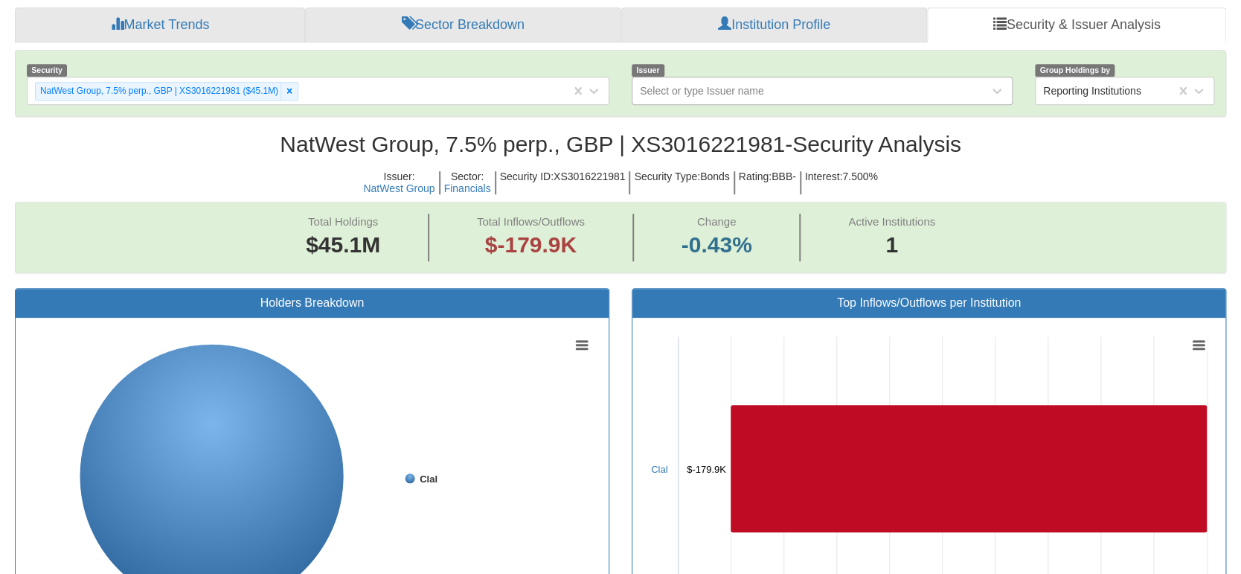
click at [1212, 132] on h2 "NatWest Group, 7.5% perp., GBP | XS3016221981 - Security Analysis" at bounding box center [620, 144] width 1211 height 25
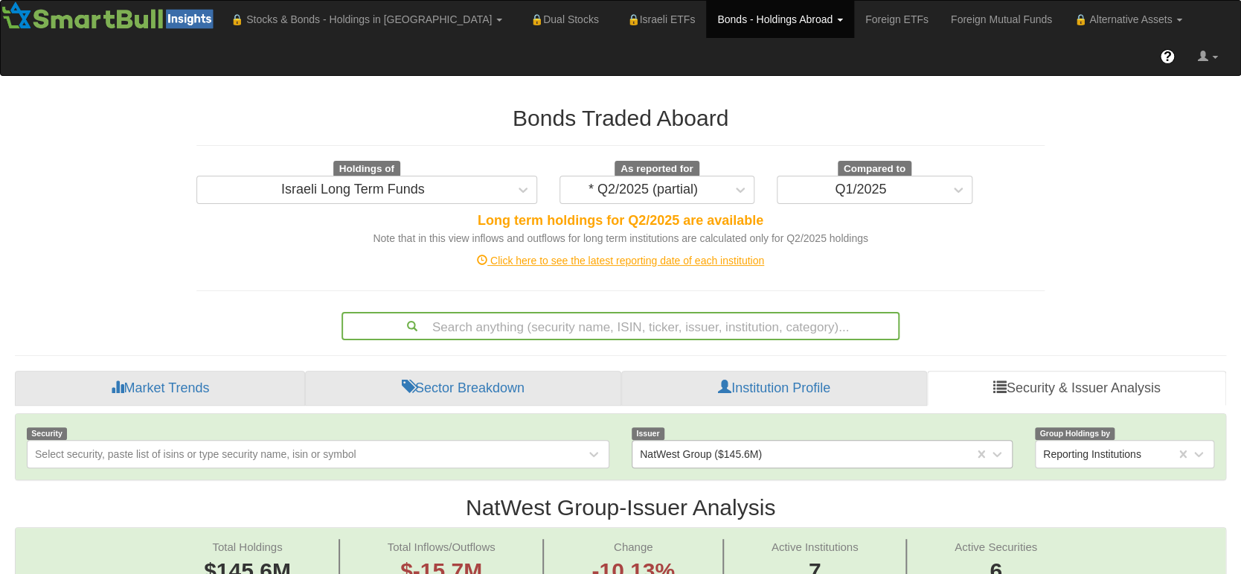
scroll to position [363, 0]
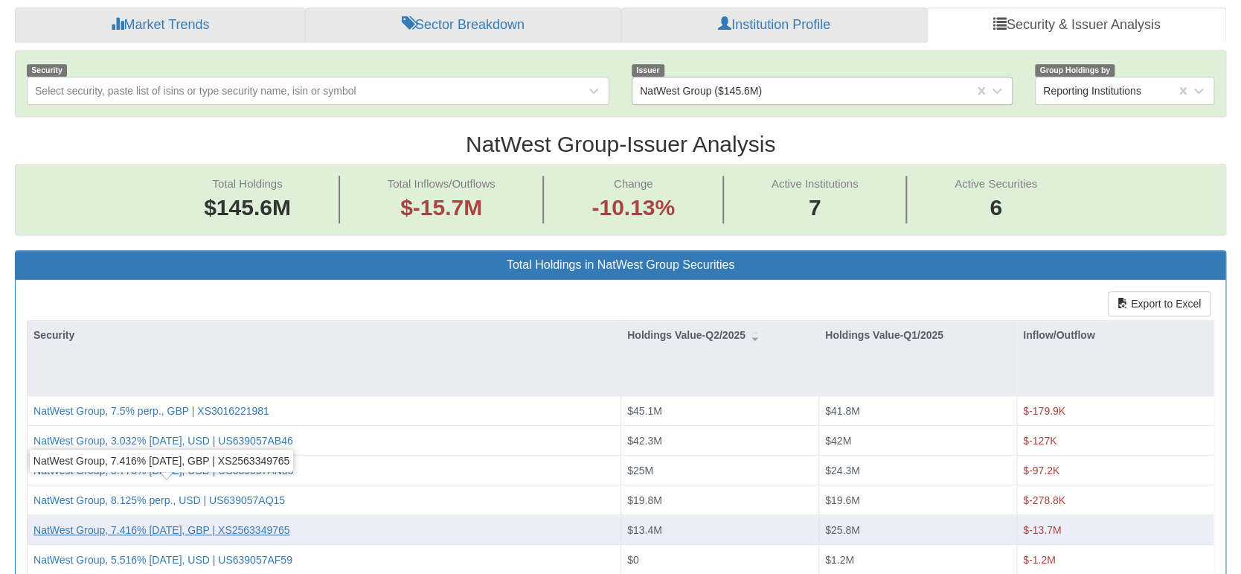
click at [217, 522] on div "NatWest Group, 7.416% 6jun2033, GBP | XS2563349765" at bounding box center [161, 529] width 257 height 15
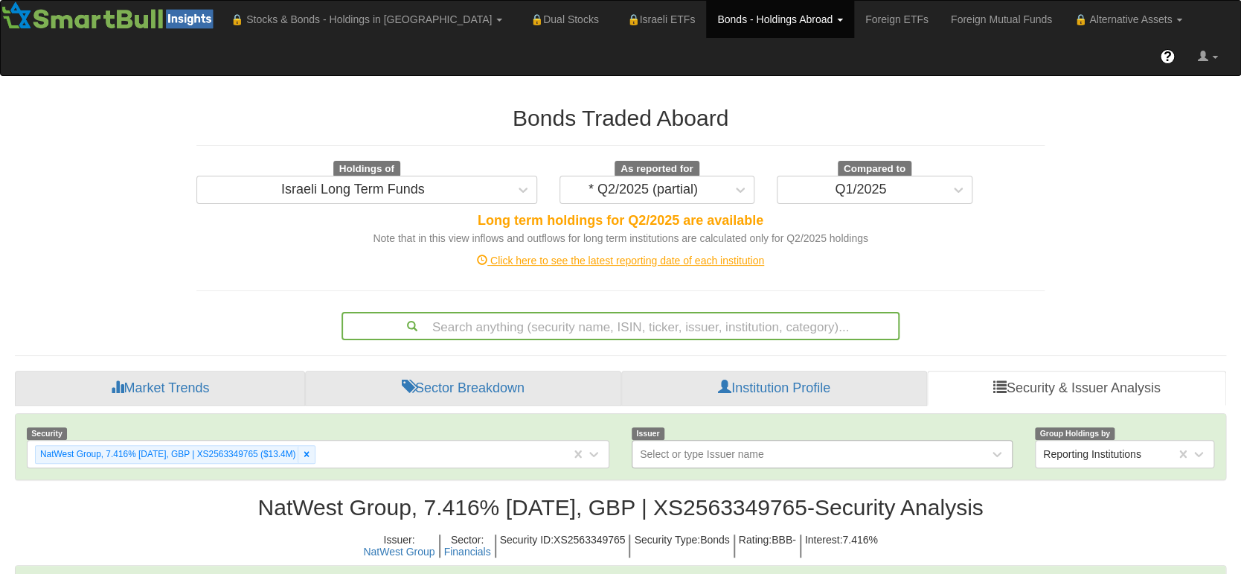
scroll to position [363, 0]
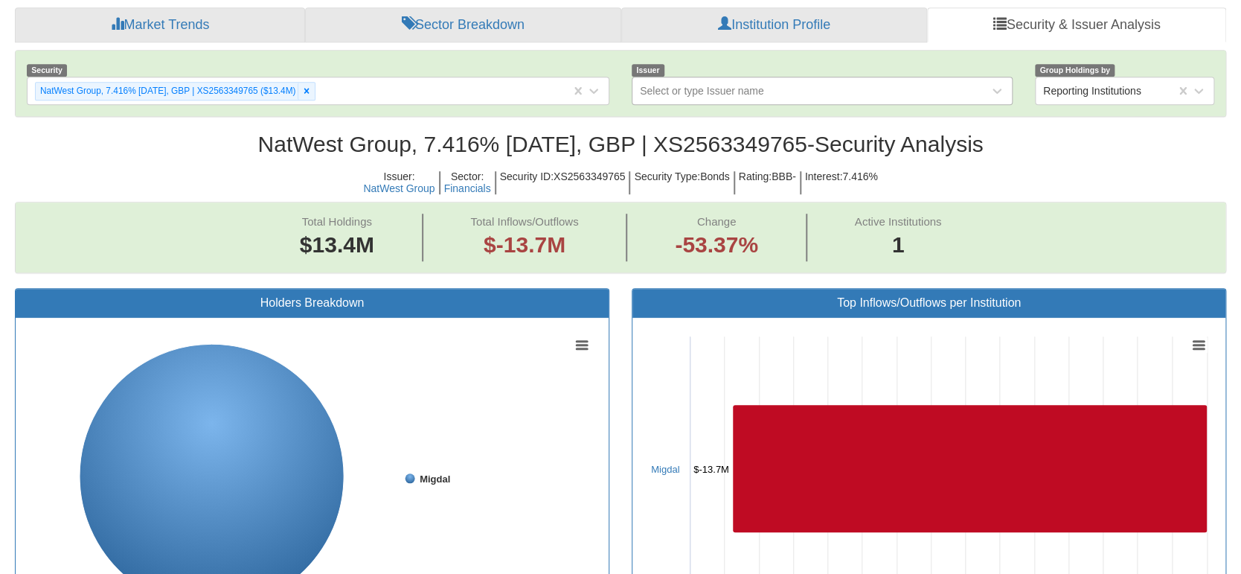
click at [708, 83] on div "Select or type Issuer name" at bounding box center [702, 90] width 124 height 15
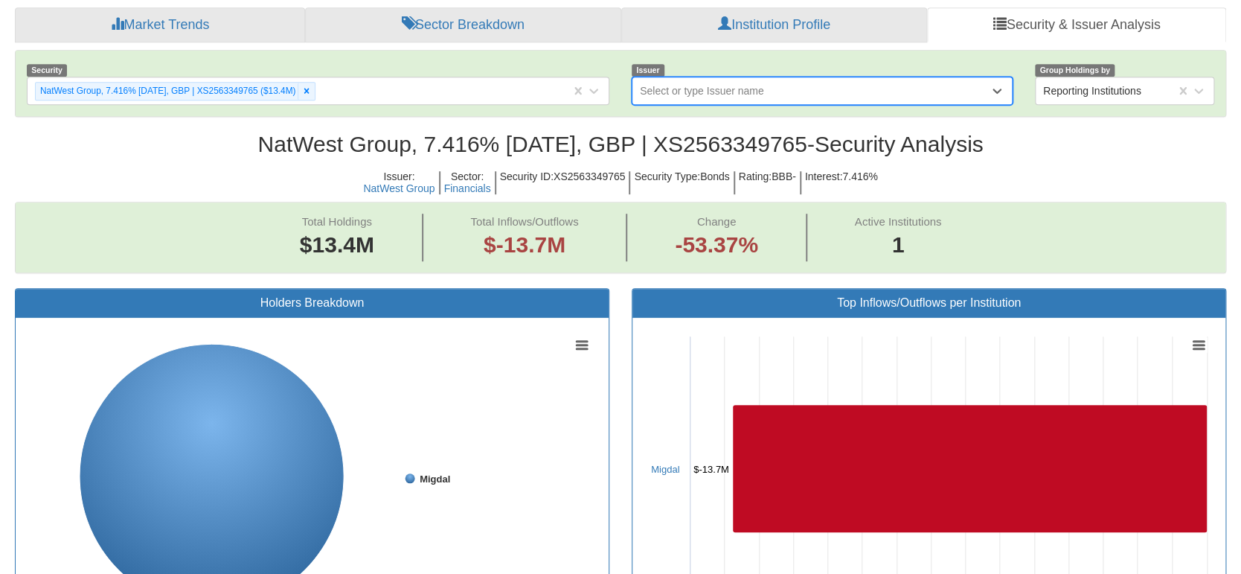
click at [705, 83] on div "Select or type Issuer name" at bounding box center [702, 90] width 124 height 15
click at [312, 86] on icon at bounding box center [306, 91] width 10 height 10
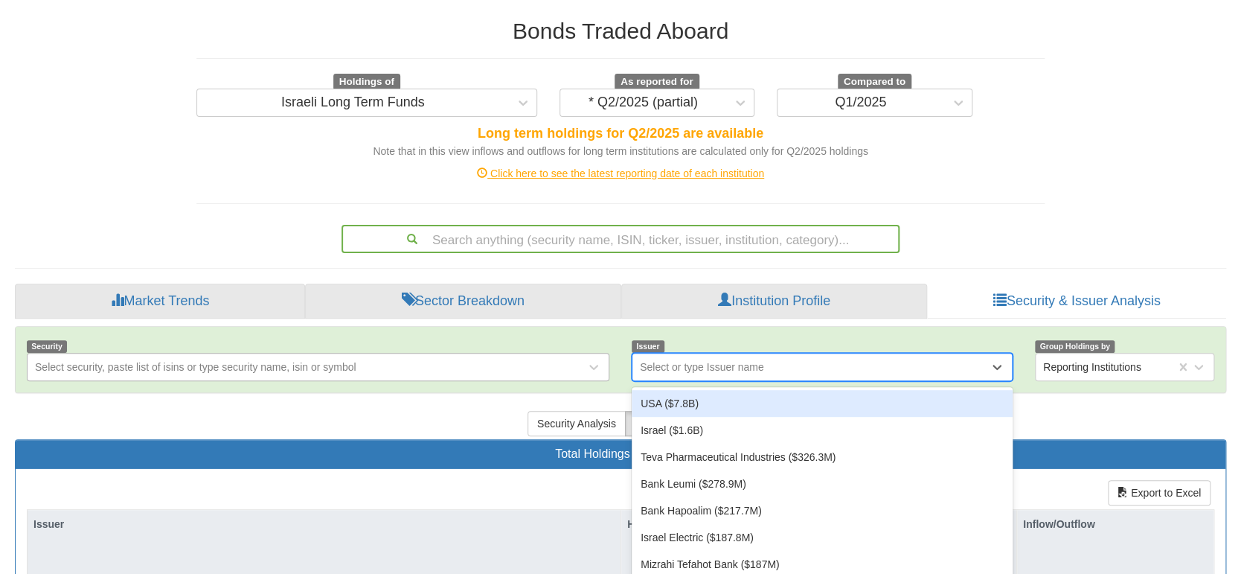
click at [721, 381] on div "option NatWest Group ($145.6M), selected. option USA ($7.8B) focused, 1 of 420.…" at bounding box center [822, 367] width 381 height 28
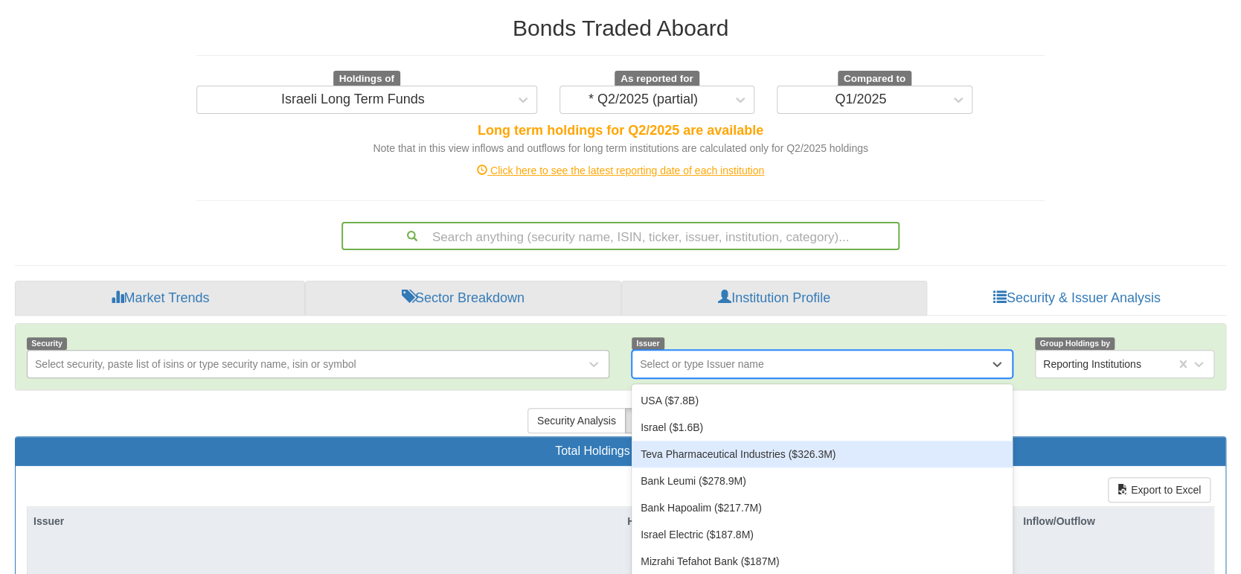
scroll to position [91, 0]
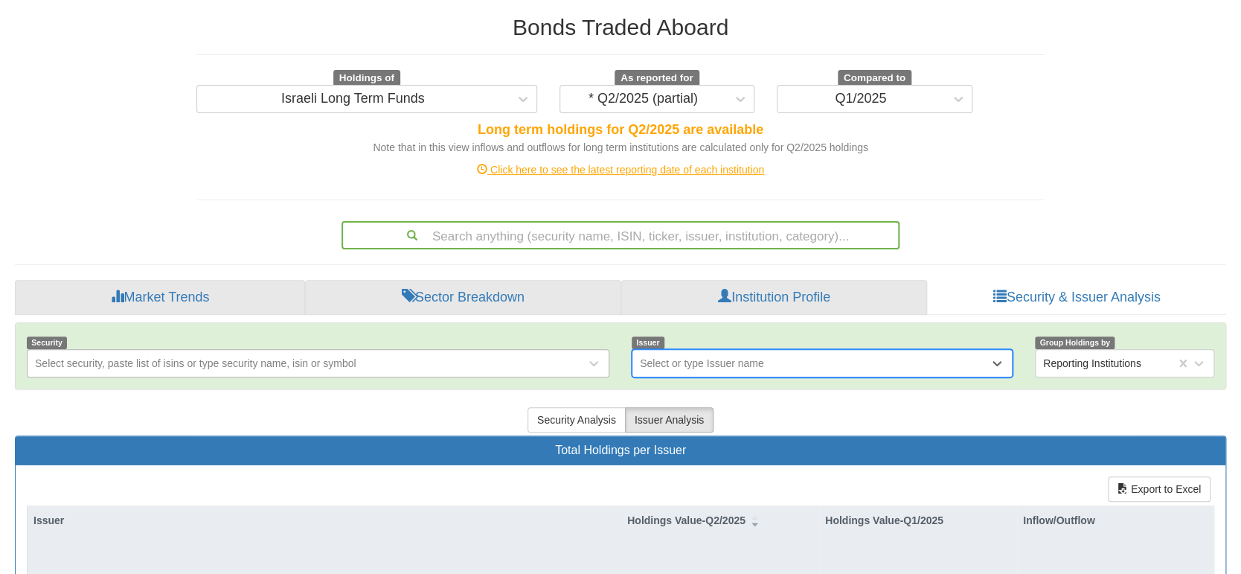
click at [726, 356] on div "Select or type Issuer name" at bounding box center [702, 363] width 124 height 15
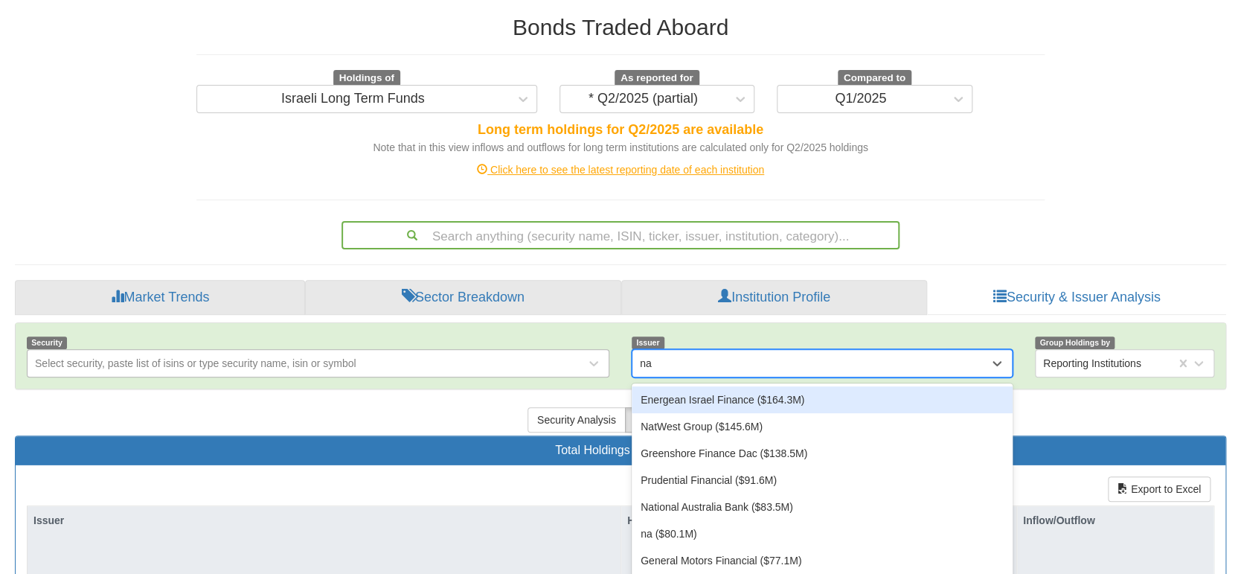
type input "nat"
click at [719, 386] on div "NatWest Group ($145.6M)" at bounding box center [822, 399] width 381 height 27
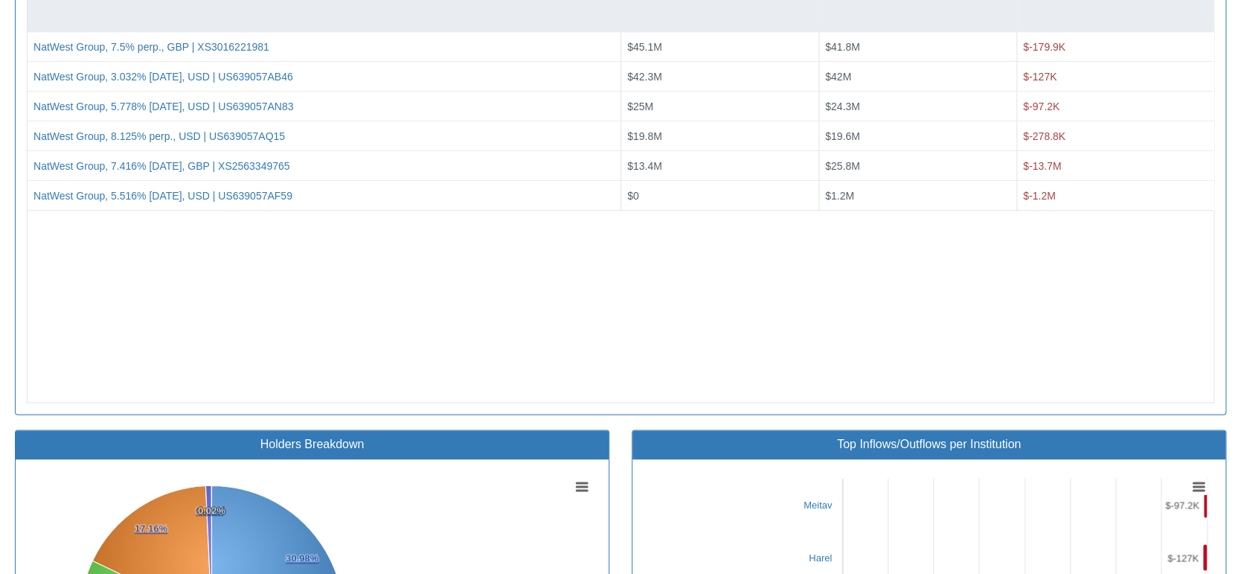
scroll to position [363, 0]
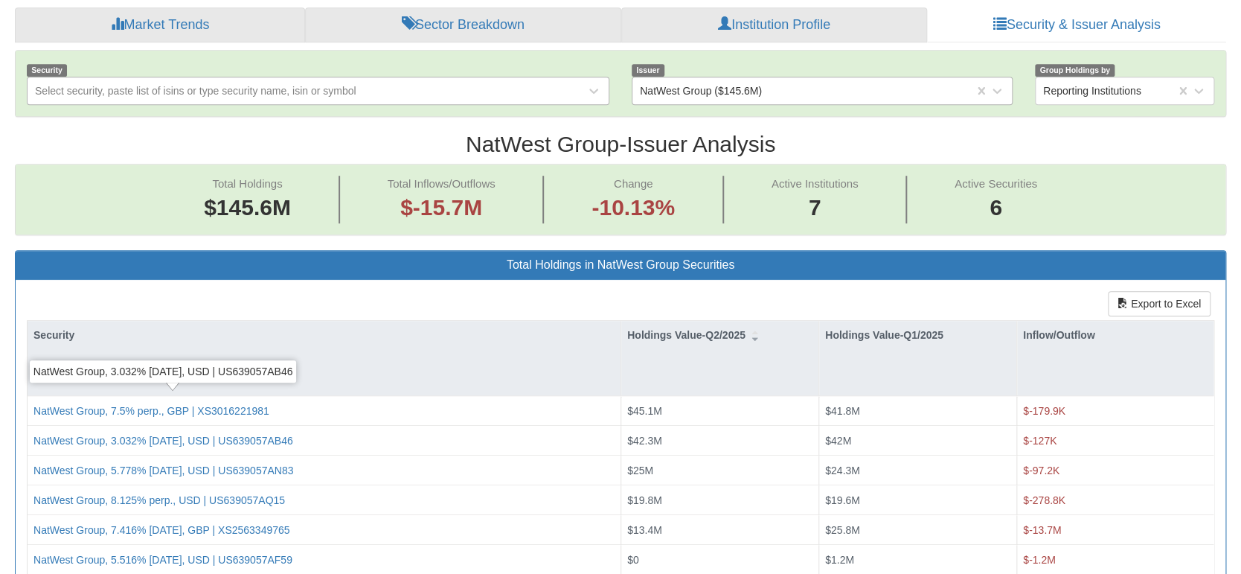
click at [251, 380] on div "NatWest Group, 3.032% 28nov2035, USD | US639057AB46" at bounding box center [163, 371] width 267 height 22
click at [254, 367] on div "NatWest Group, 3.032% 28nov2035, USD | US639057AB46" at bounding box center [163, 371] width 267 height 22
click at [97, 378] on div "NatWest Group, 3.032% 28nov2035, USD | US639057AB46" at bounding box center [163, 371] width 267 height 22
click at [92, 373] on div "NatWest Group, 3.032% 28nov2035, USD | US639057AB46" at bounding box center [163, 371] width 267 height 22
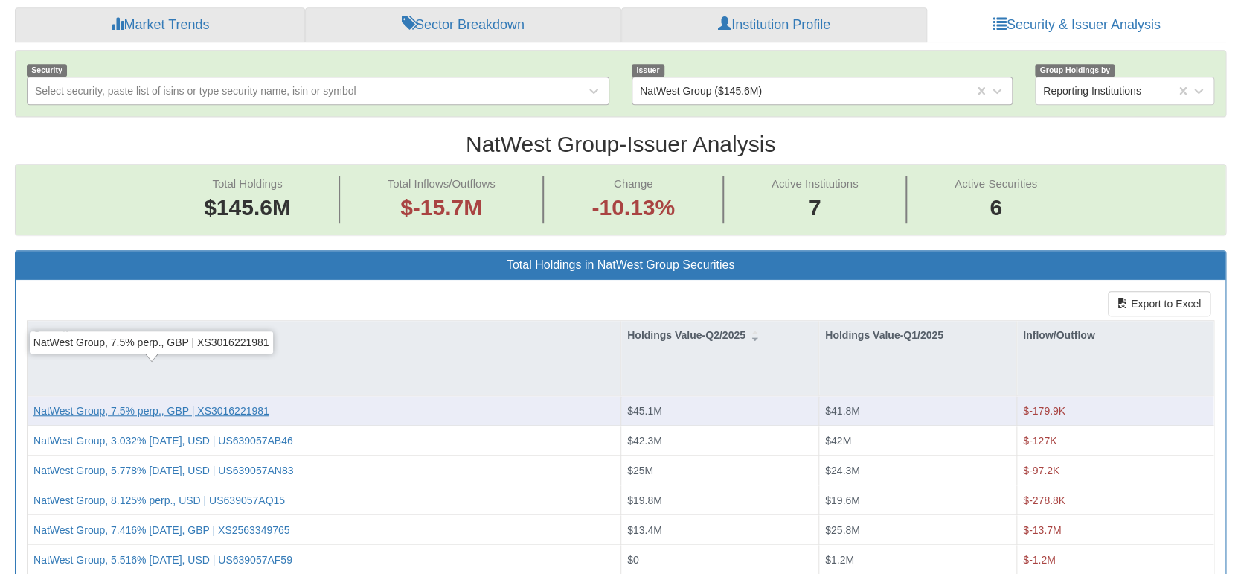
click at [46, 403] on div "NatWest Group, 7.5% perp., GBP | XS3016221981" at bounding box center [151, 410] width 236 height 15
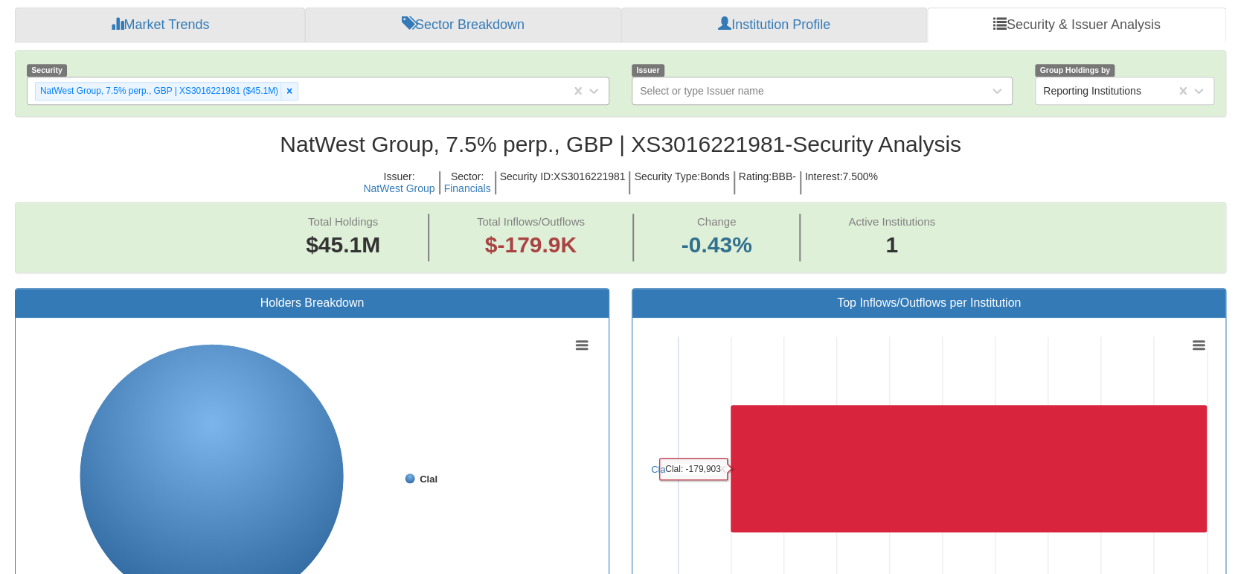
scroll to position [727, 0]
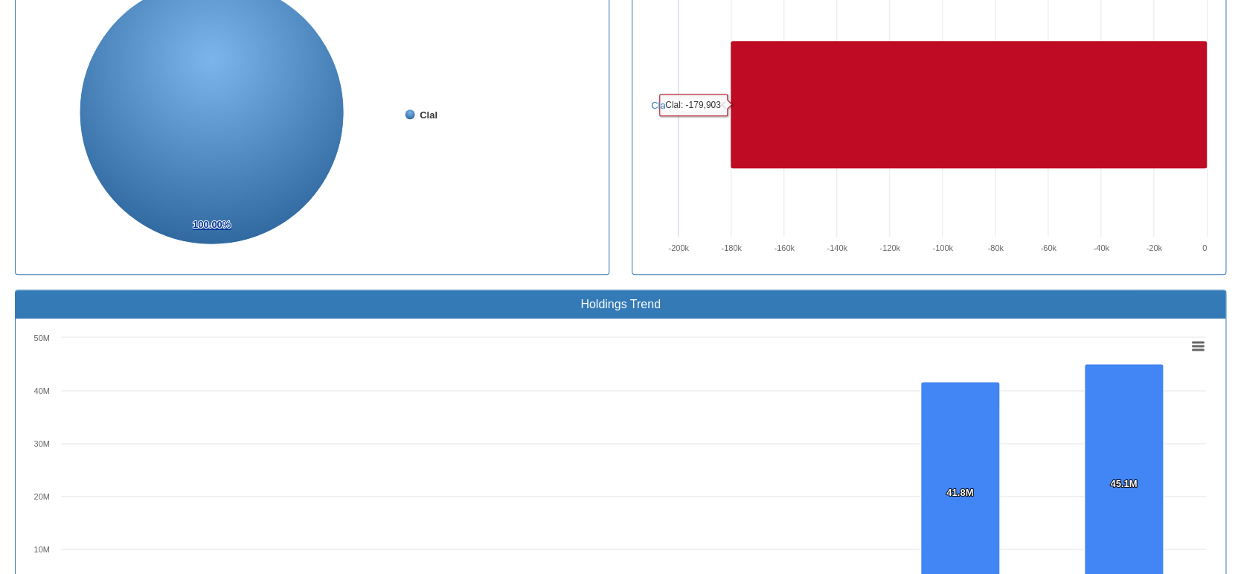
drag, startPoint x: 1211, startPoint y: 184, endPoint x: 1098, endPoint y: 167, distance: 114.4
click at [1211, 184] on rect at bounding box center [929, 114] width 571 height 298
